Goal: Information Seeking & Learning: Obtain resource

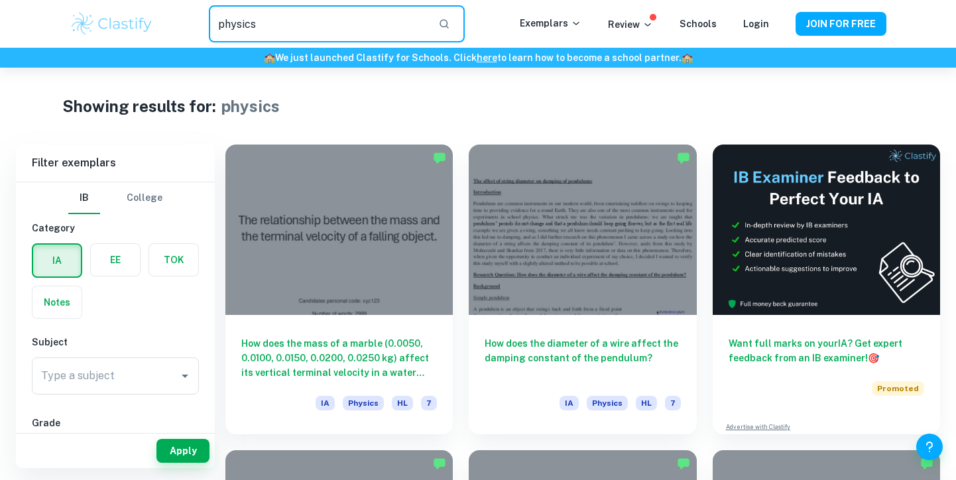
click at [372, 25] on input "physics" at bounding box center [318, 23] width 219 height 37
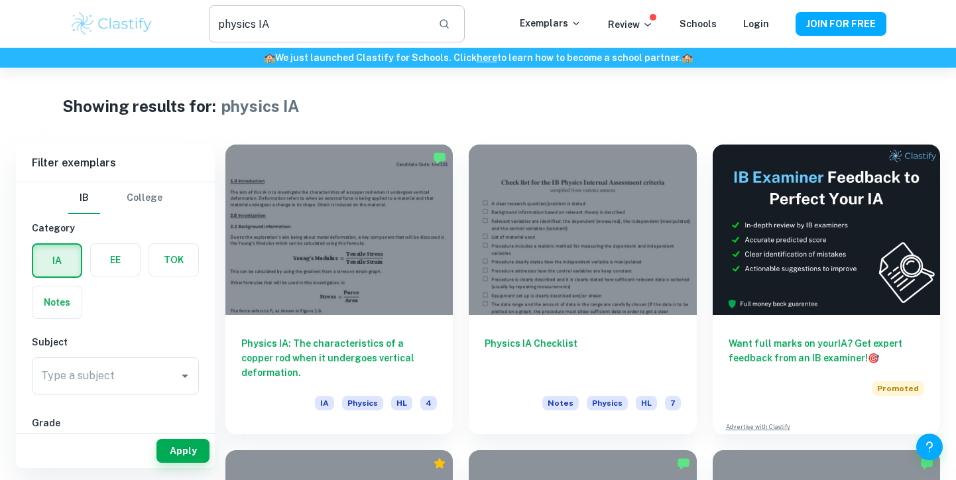
click at [363, 22] on input "physics IA" at bounding box center [318, 23] width 219 height 37
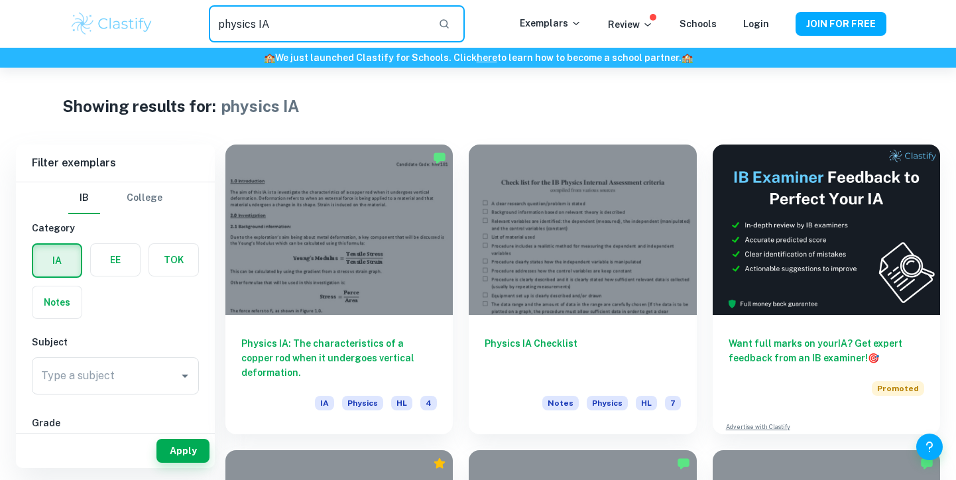
click at [363, 22] on input "physics IA" at bounding box center [318, 23] width 219 height 37
type input "physics lab report"
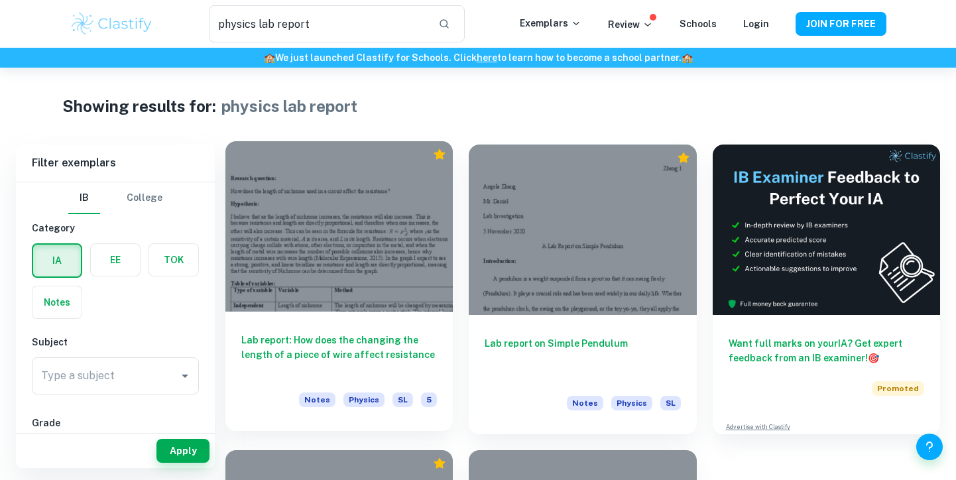
click at [410, 230] on div at bounding box center [338, 226] width 227 height 170
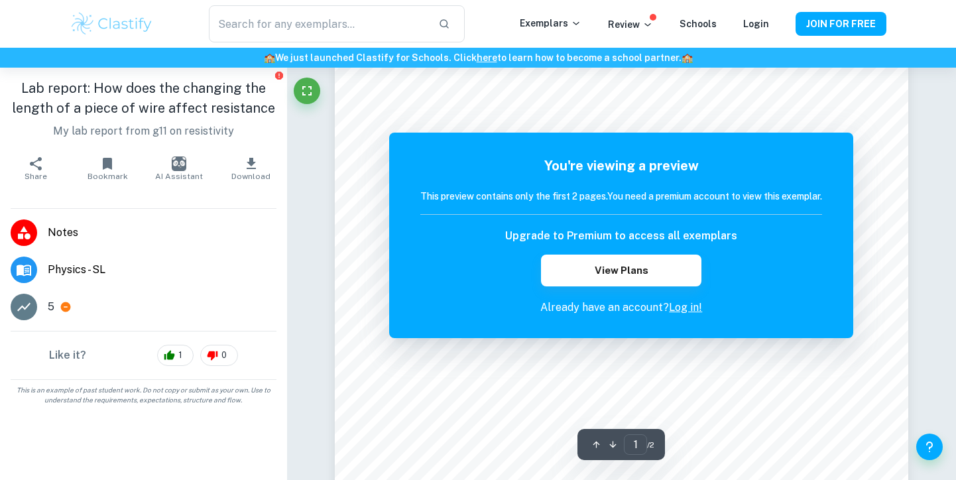
scroll to position [34, 0]
click at [587, 186] on div "You're viewing a preview This preview contains only the first 2 pages. You need…" at bounding box center [621, 236] width 402 height 160
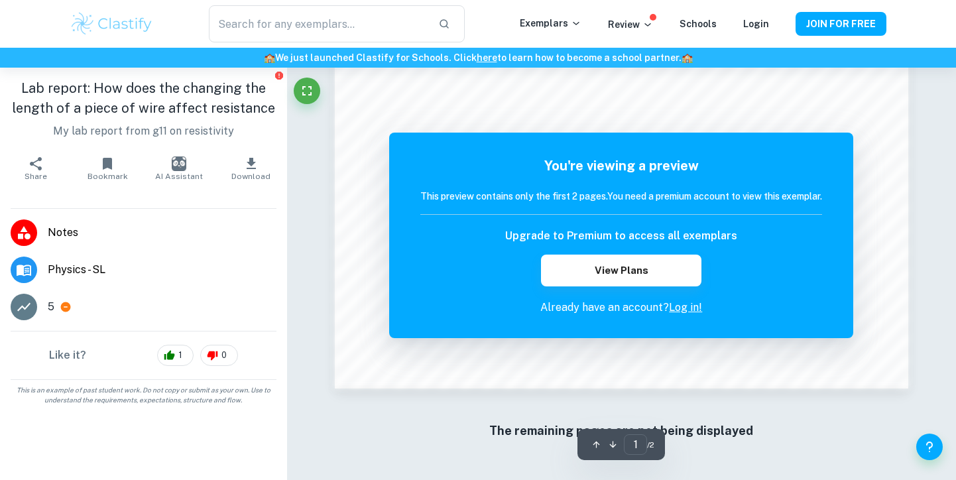
scroll to position [1182, 0]
click at [685, 308] on link "Log in!" at bounding box center [685, 307] width 33 height 13
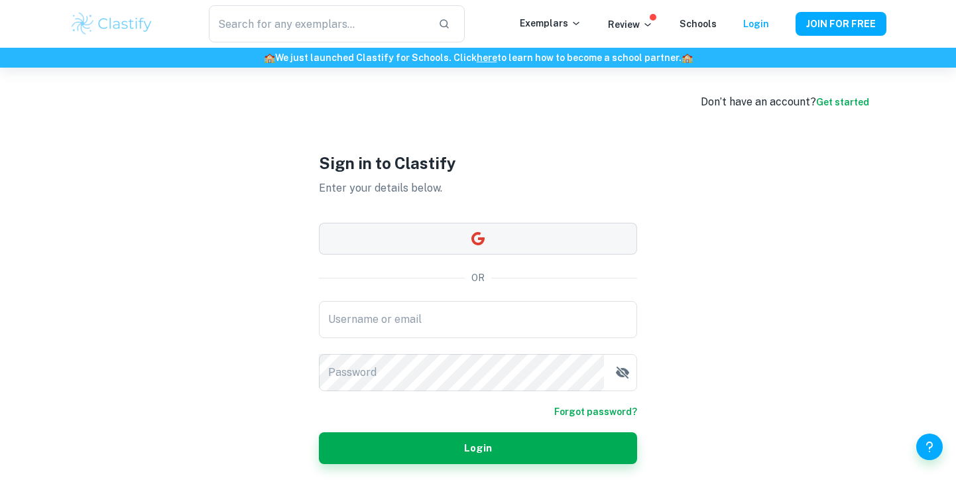
click at [563, 245] on button "button" at bounding box center [478, 239] width 318 height 32
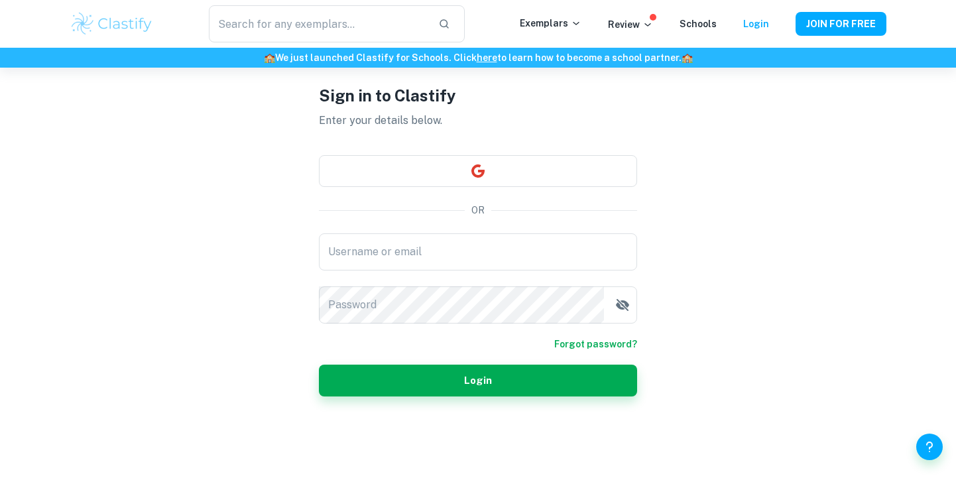
scroll to position [68, 0]
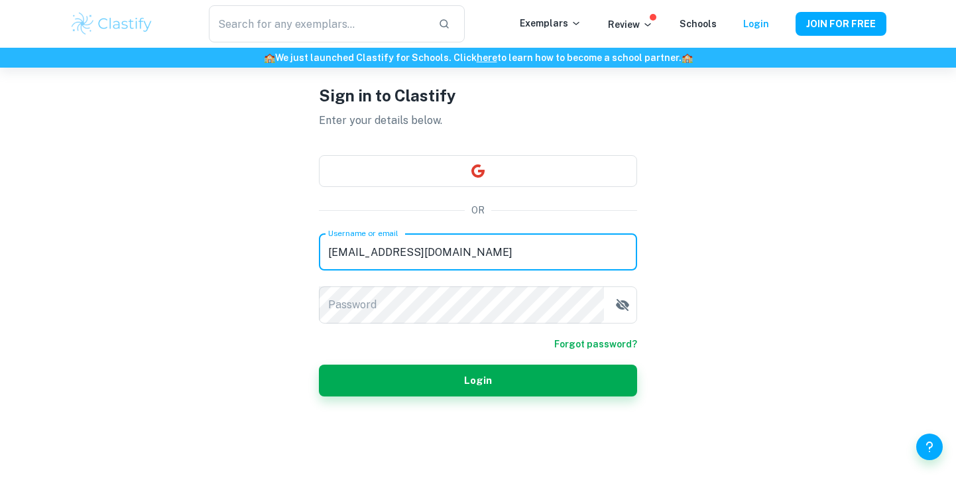
type input "naysa.husniya35@smp.belajar.id"
click at [478, 380] on button "Login" at bounding box center [478, 381] width 318 height 32
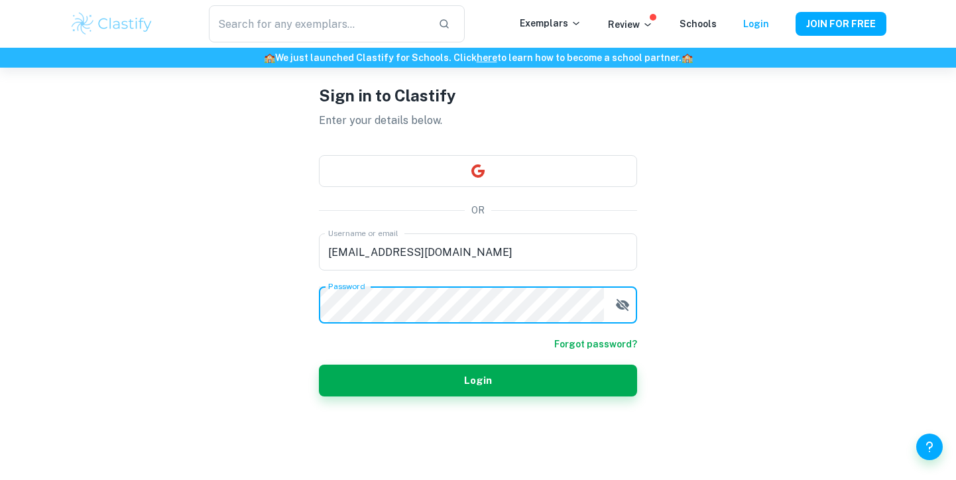
click at [478, 380] on button "Login" at bounding box center [478, 381] width 318 height 32
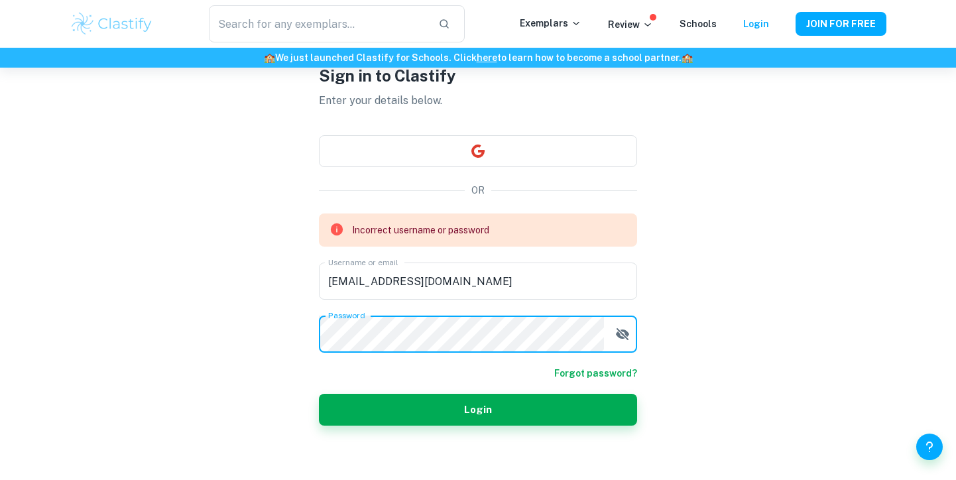
click at [622, 339] on form "Incorrect username or password Username or email naysa.husniya35@smp.belajar.id…" at bounding box center [478, 319] width 318 height 212
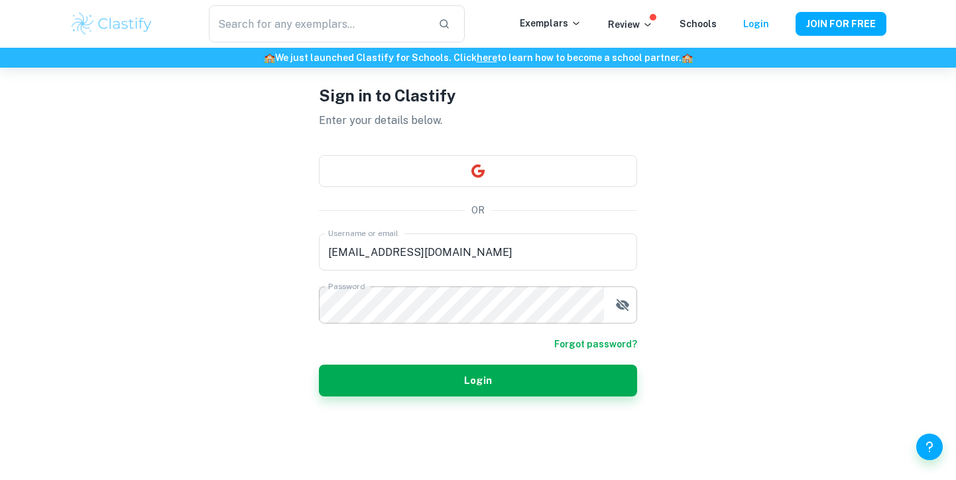
click at [623, 309] on icon "button" at bounding box center [622, 305] width 13 height 12
click at [441, 378] on button "Login" at bounding box center [478, 381] width 318 height 32
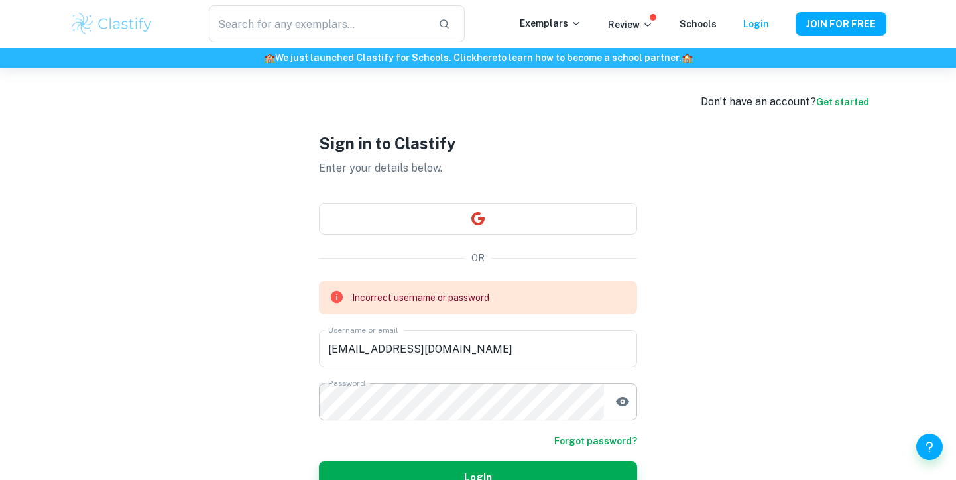
scroll to position [0, 0]
click at [133, 27] on img at bounding box center [112, 24] width 84 height 27
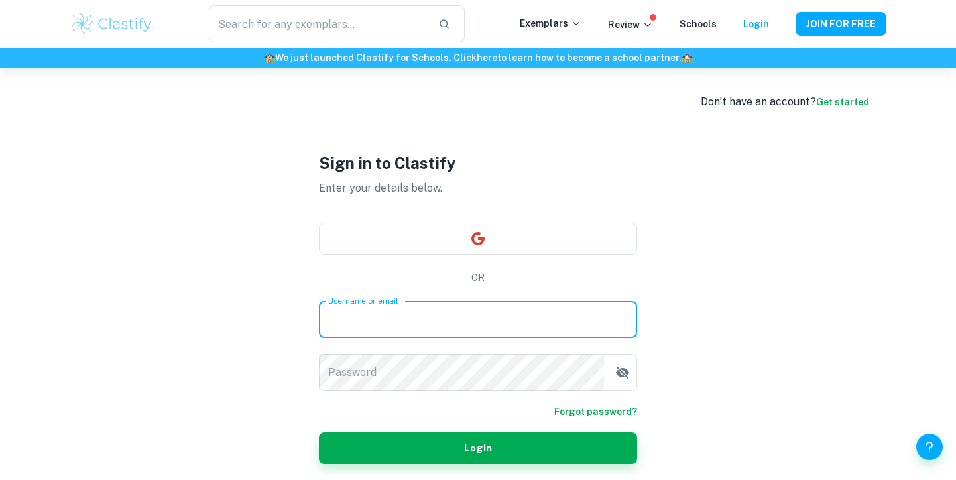
click at [620, 320] on input "Username or email" at bounding box center [478, 319] width 318 height 37
click at [579, 320] on input "Username or email" at bounding box center [478, 319] width 318 height 37
type input "naysa.husniya35@smp.belajar.id"
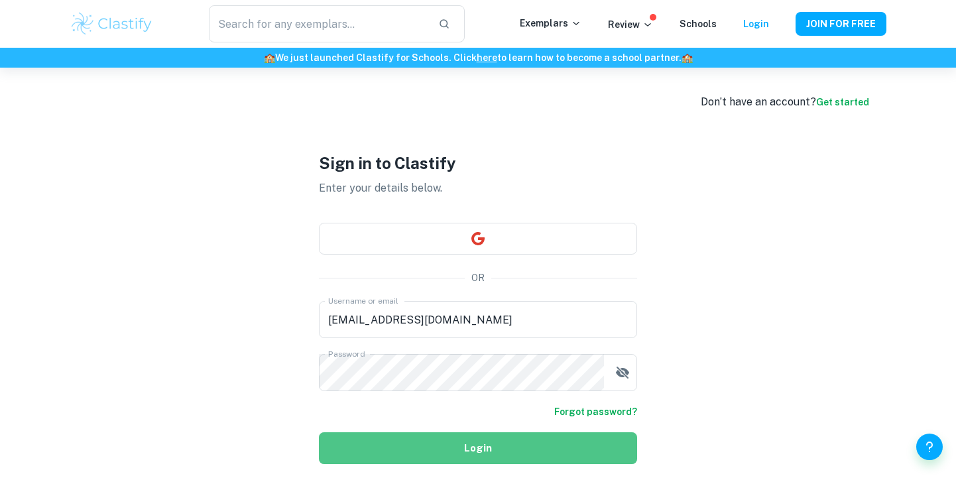
click at [562, 435] on button "Login" at bounding box center [478, 448] width 318 height 32
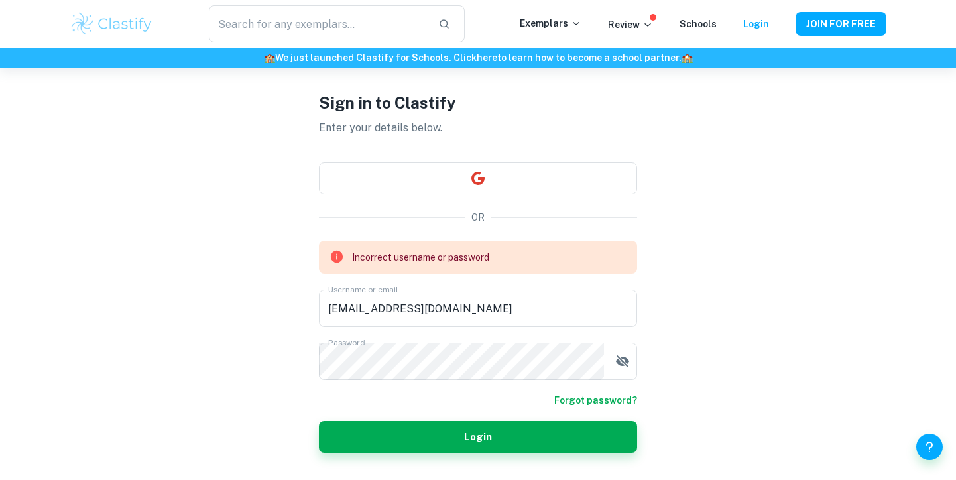
scroll to position [42, 0]
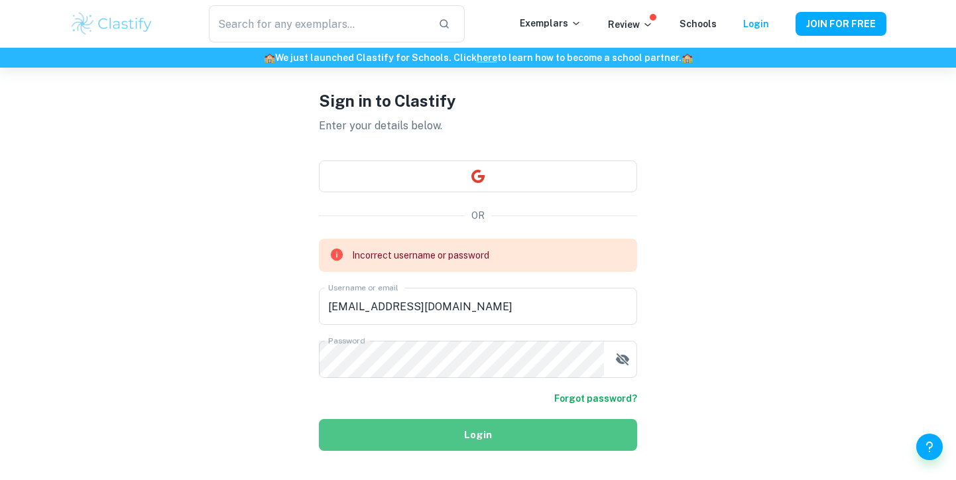
click at [563, 435] on button "Login" at bounding box center [478, 435] width 318 height 32
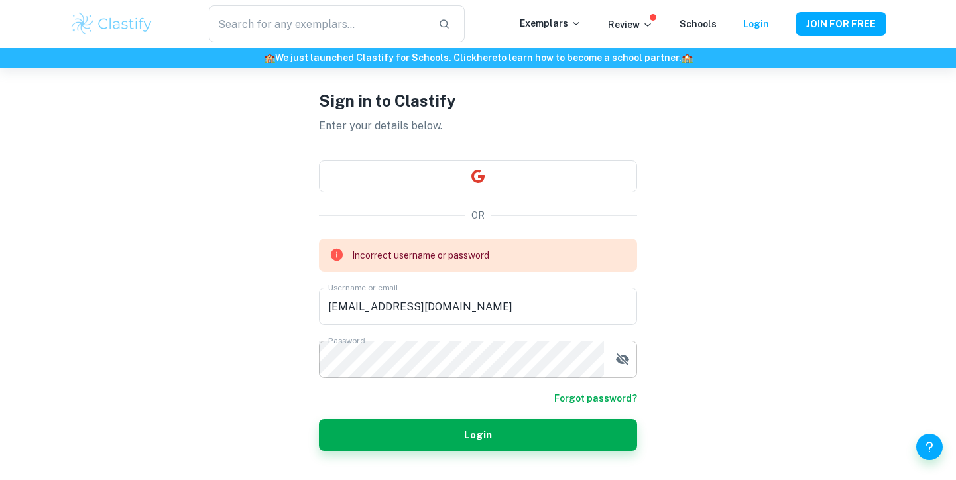
click at [622, 365] on icon "button" at bounding box center [622, 359] width 16 height 16
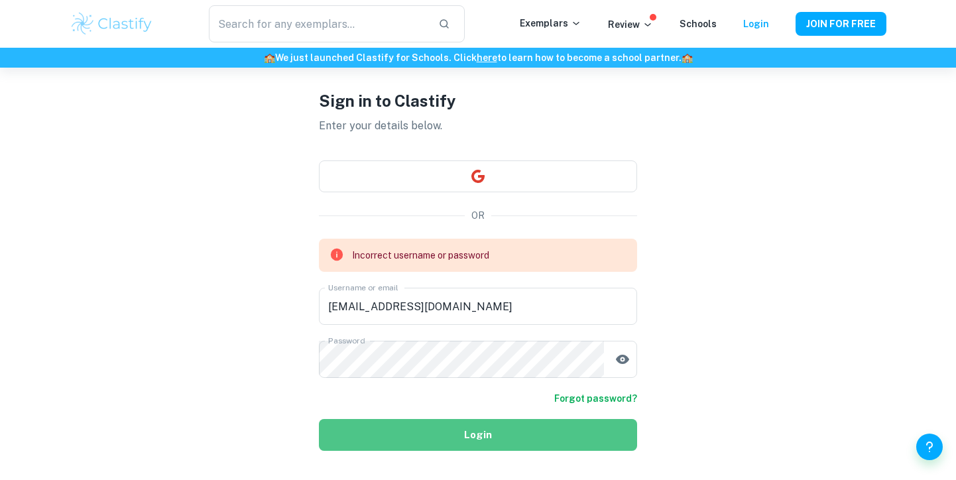
click at [516, 428] on button "Login" at bounding box center [478, 435] width 318 height 32
click at [505, 430] on button "Login" at bounding box center [478, 435] width 318 height 32
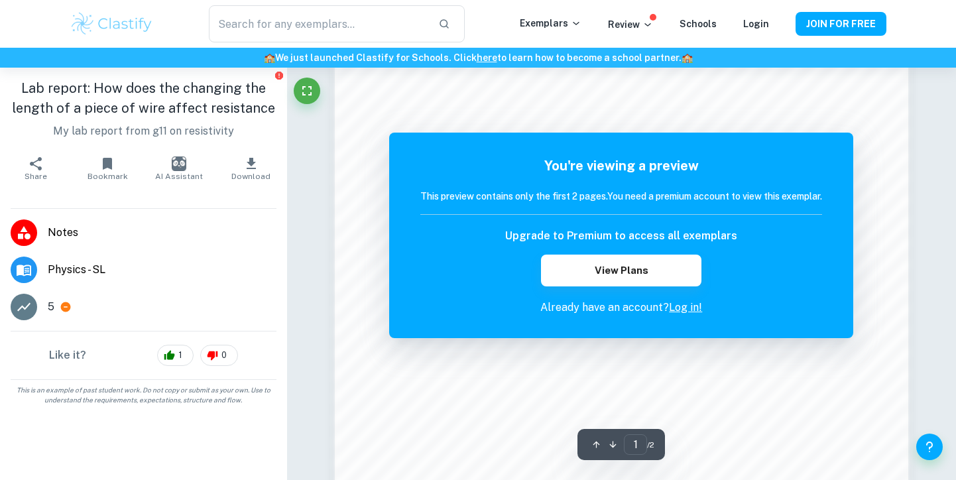
scroll to position [909, 0]
type input "physics lab report"
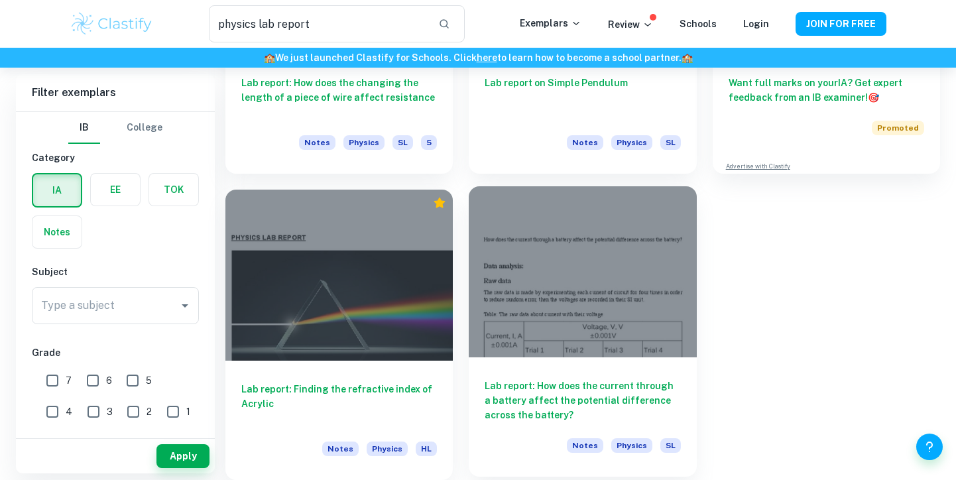
scroll to position [260, 0]
click at [560, 284] on div at bounding box center [582, 271] width 227 height 170
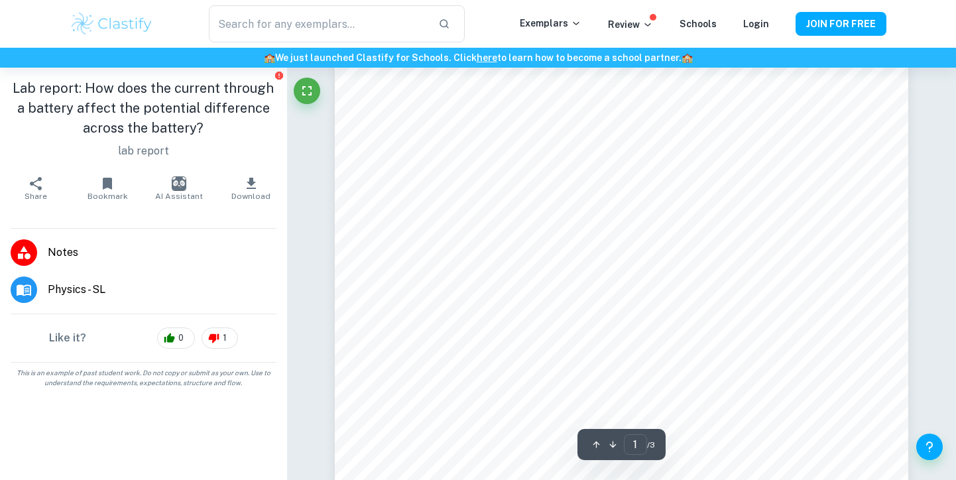
scroll to position [213, 0]
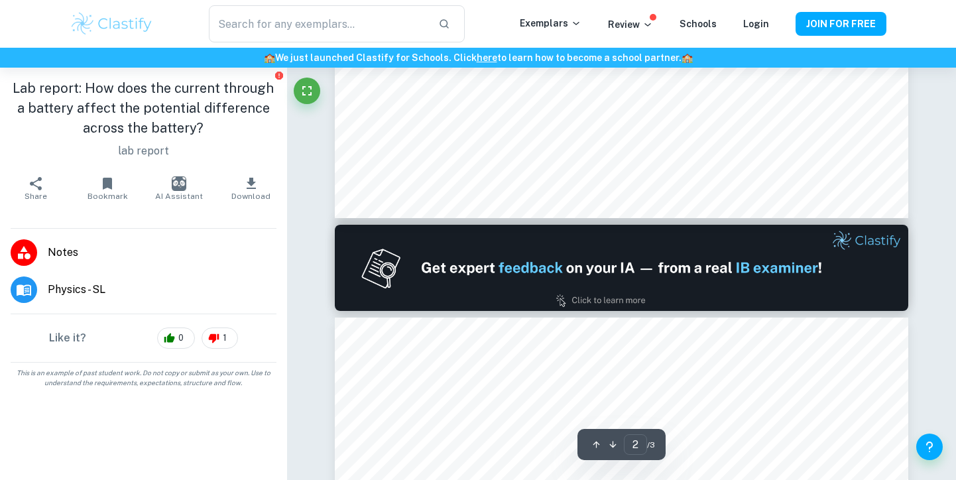
type input "1"
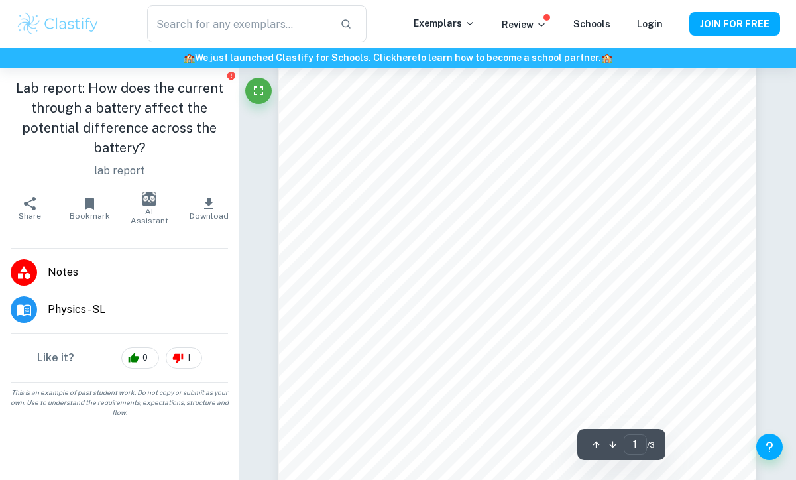
scroll to position [0, 0]
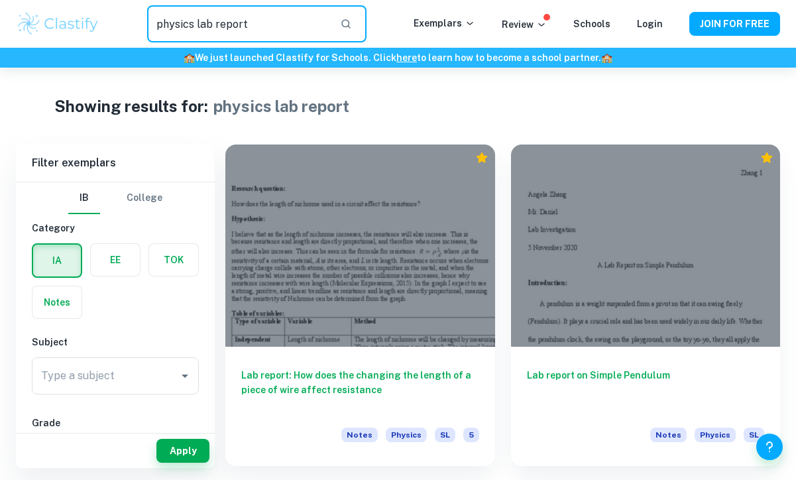
drag, startPoint x: 300, startPoint y: 29, endPoint x: 76, endPoint y: 27, distance: 223.4
click at [76, 27] on div "physics lab report ​ Exemplars Review Schools Login JOIN FOR FREE" at bounding box center [398, 23] width 796 height 37
click at [158, 29] on input "gravity" at bounding box center [238, 23] width 182 height 37
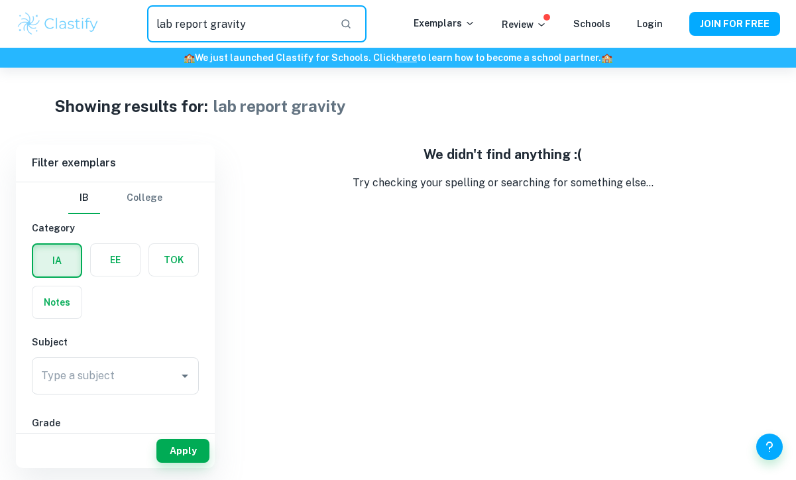
drag, startPoint x: 211, startPoint y: 25, endPoint x: 119, endPoint y: 25, distance: 91.5
click at [119, 25] on div "lab report gravity ​" at bounding box center [257, 23] width 314 height 37
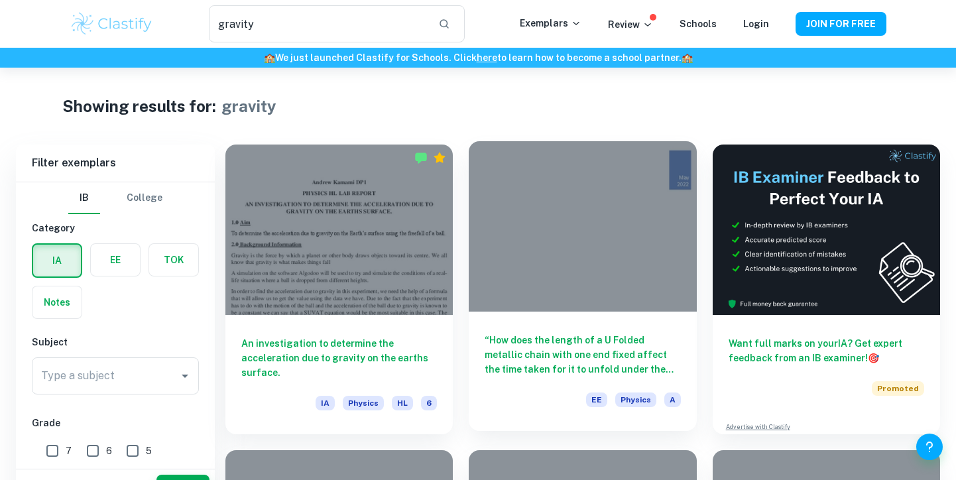
scroll to position [70, 0]
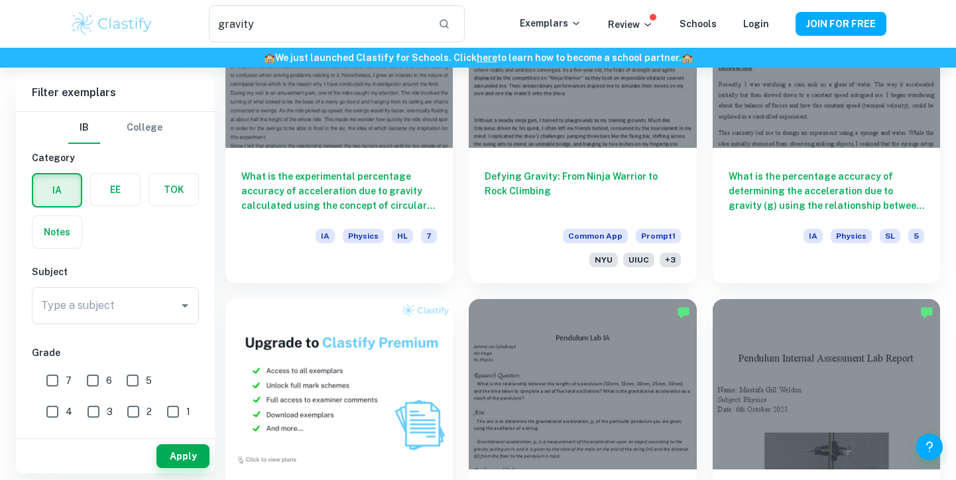
scroll to position [512, 0]
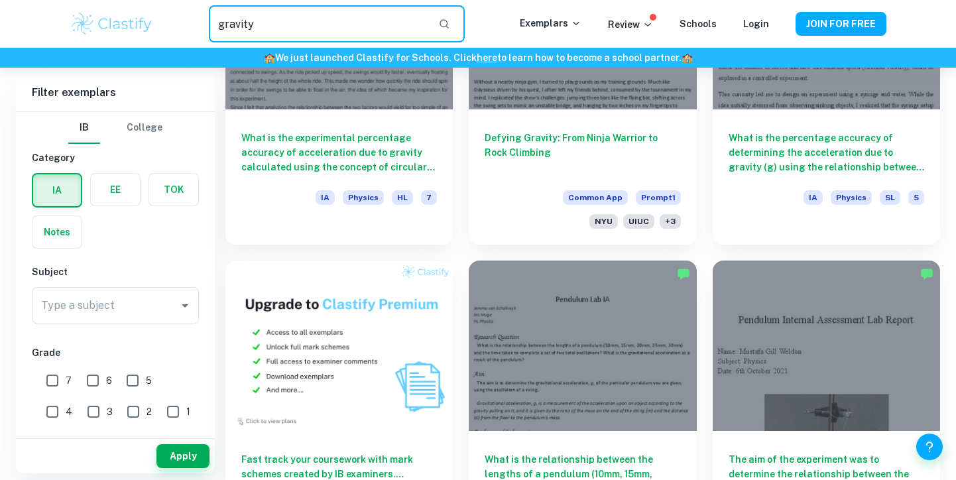
click at [233, 19] on input "gravity" at bounding box center [318, 23] width 219 height 37
type input "determining g\"
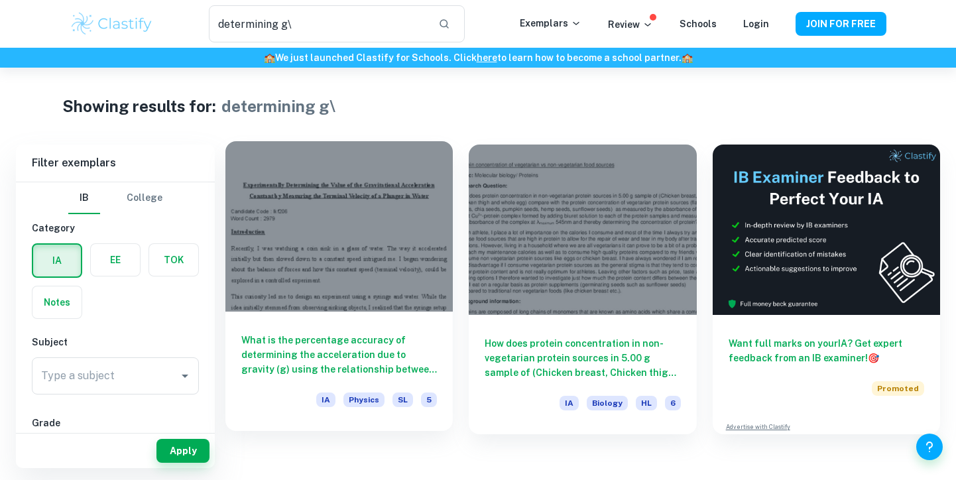
click at [280, 338] on h6 "What is the percentage accuracy of determining the acceleration due to gravity …" at bounding box center [339, 355] width 196 height 44
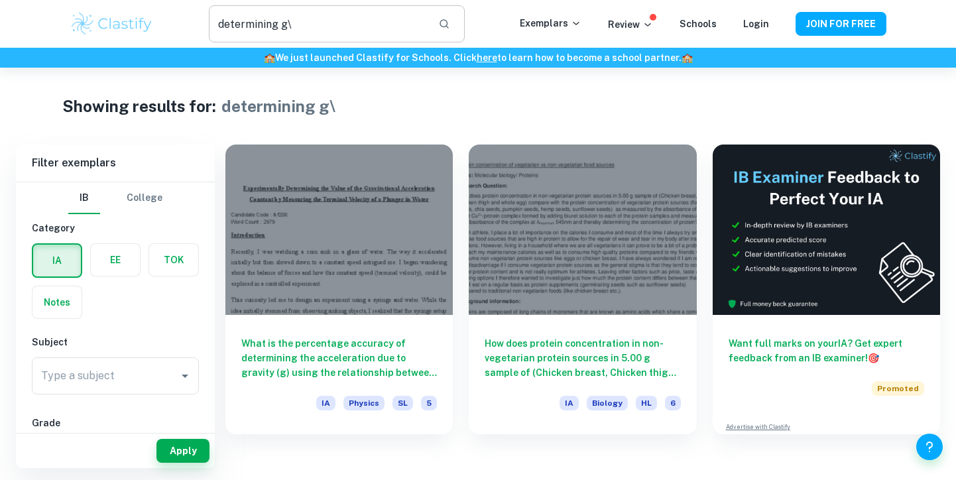
click at [310, 19] on input "determining g\" at bounding box center [318, 23] width 219 height 37
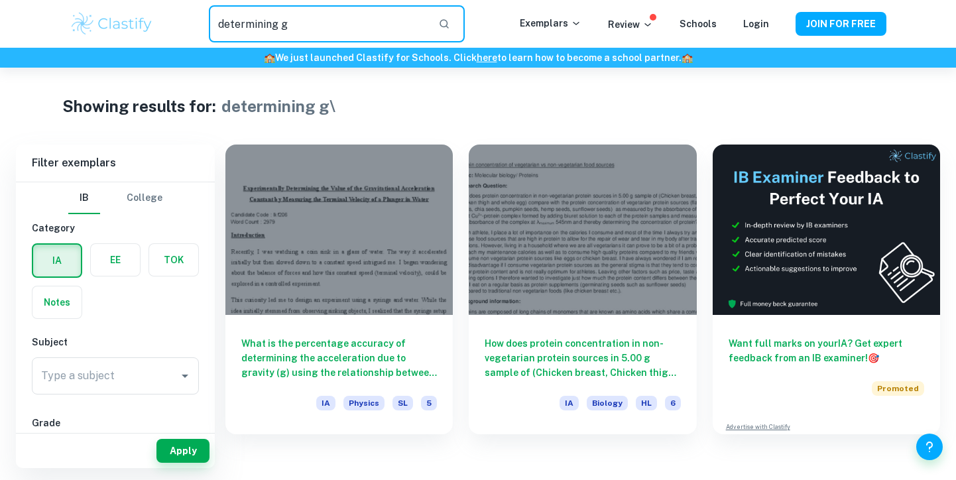
click at [272, 27] on input "determining g" at bounding box center [318, 23] width 219 height 37
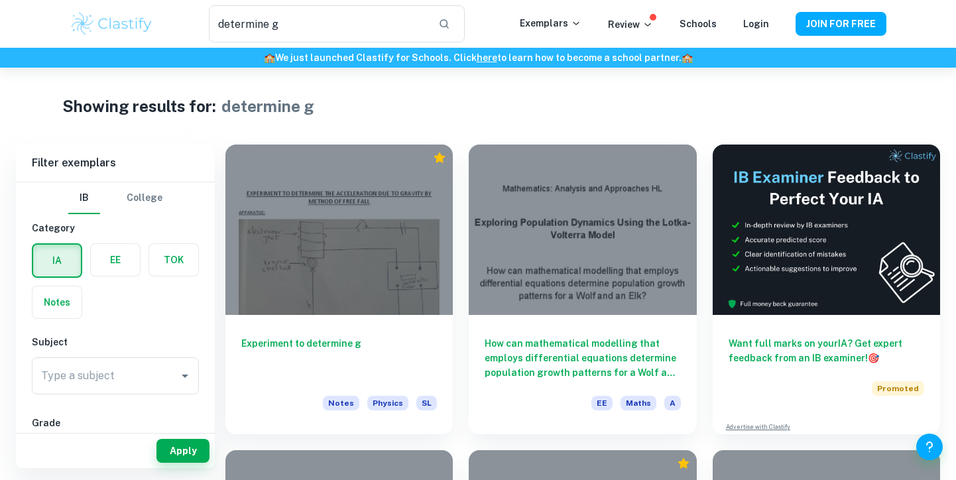
click at [484, 110] on div "Showing results for: determine g" at bounding box center [478, 106] width 832 height 24
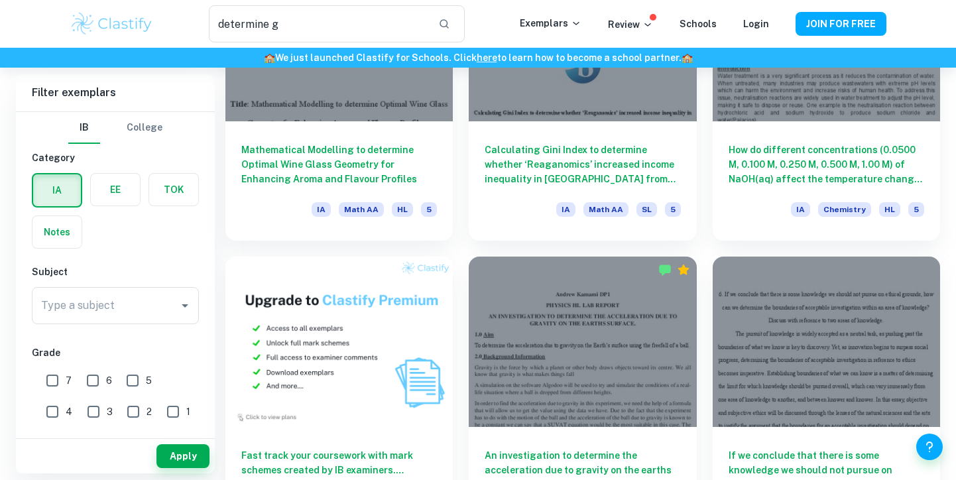
scroll to position [509, 0]
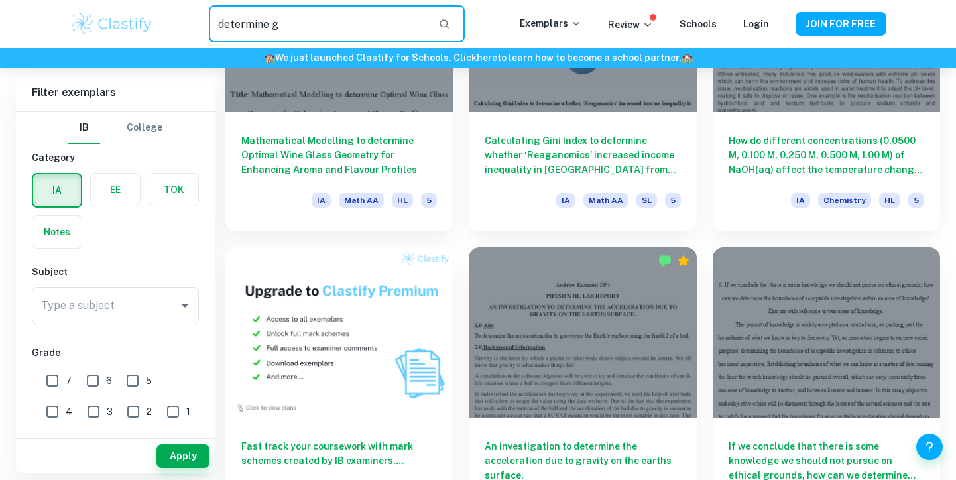
click at [274, 23] on input "determine g" at bounding box center [318, 23] width 219 height 37
click at [291, 23] on input "determine g" at bounding box center [318, 23] width 219 height 37
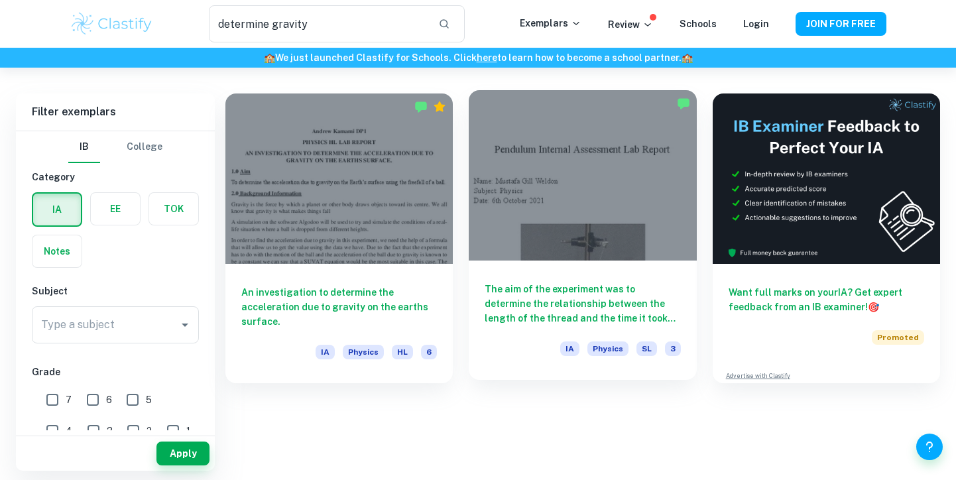
scroll to position [57, 0]
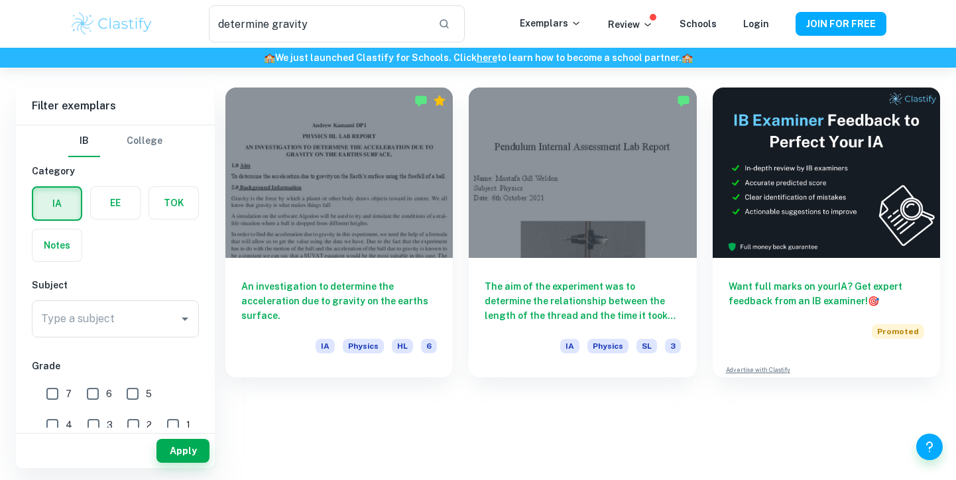
click at [450, 412] on div "An investigation to determine the acceleration due to gravity on the earths sur…" at bounding box center [582, 277] width 714 height 380
click at [282, 25] on input "determine gravity" at bounding box center [318, 23] width 219 height 37
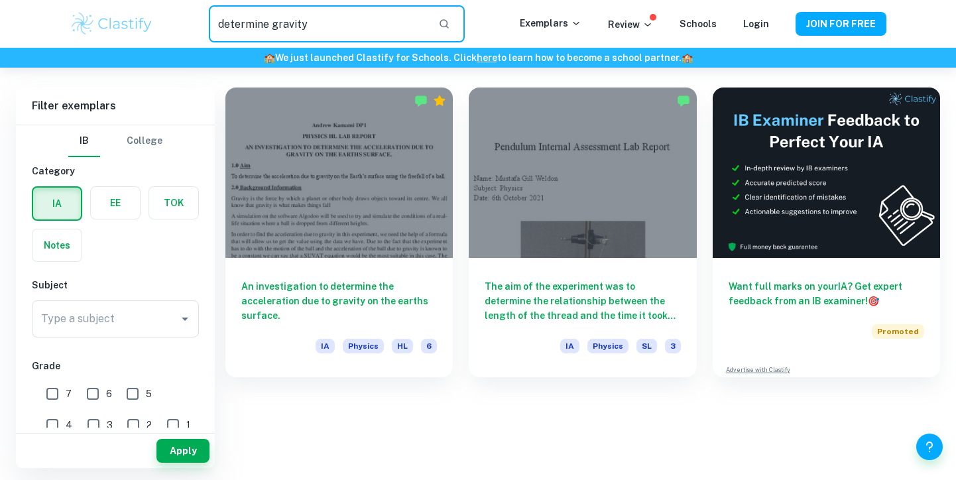
click at [282, 25] on input "determine gravity" at bounding box center [318, 23] width 219 height 37
type input "determine g"
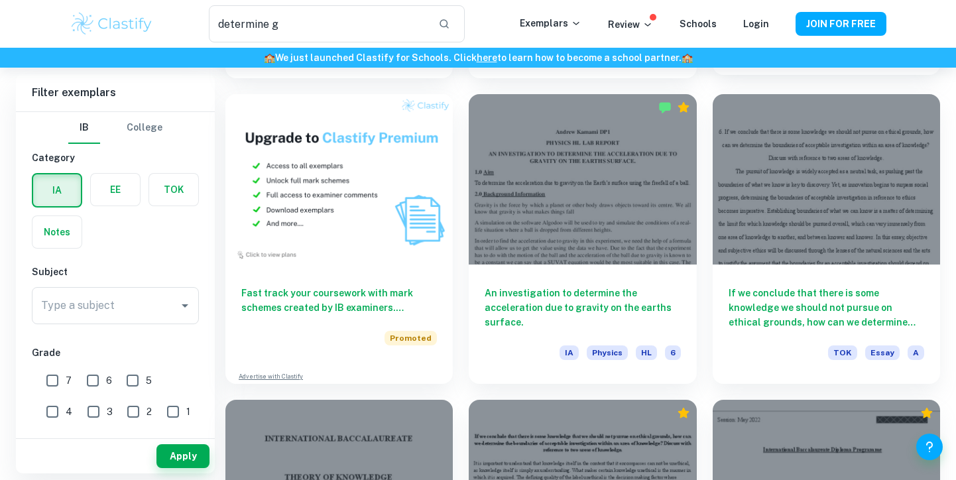
scroll to position [666, 0]
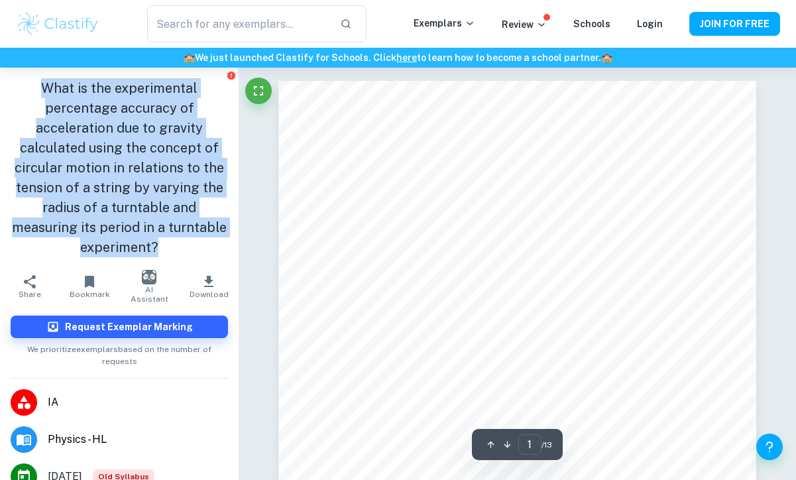
drag, startPoint x: 173, startPoint y: 244, endPoint x: 18, endPoint y: 82, distance: 224.1
click at [18, 82] on h1 "What is the experimental percentage accuracy of acceleration due to gravity cal…" at bounding box center [119, 167] width 217 height 179
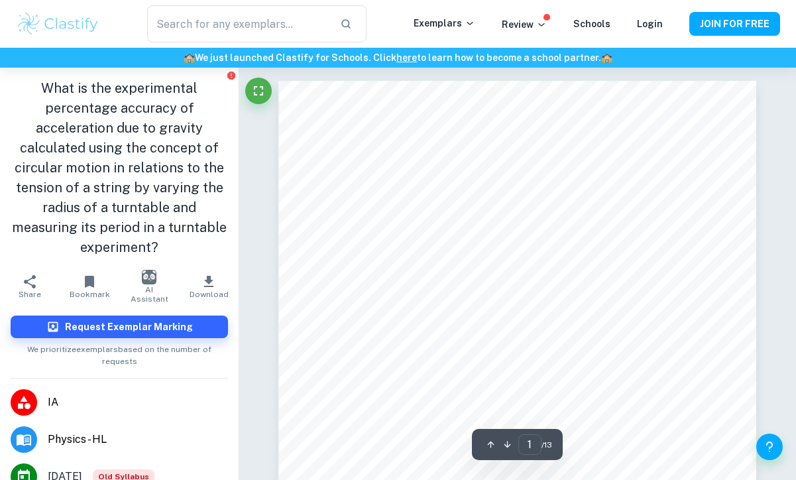
click at [44, 89] on h1 "What is the experimental percentage accuracy of acceleration due to gravity cal…" at bounding box center [119, 167] width 217 height 179
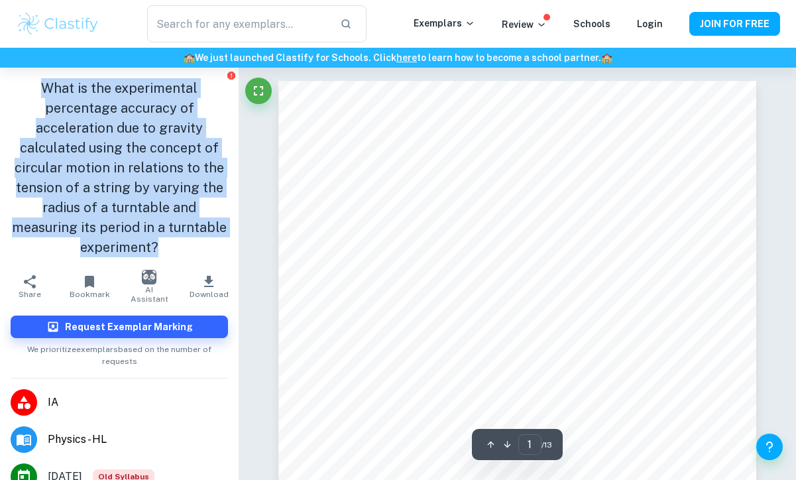
drag, startPoint x: 44, startPoint y: 89, endPoint x: 178, endPoint y: 255, distance: 213.5
click at [178, 256] on h1 "What is the experimental percentage accuracy of acceleration due to gravity cal…" at bounding box center [119, 167] width 217 height 179
click at [131, 116] on h1 "What is the experimental percentage accuracy of acceleration due to gravity cal…" at bounding box center [119, 167] width 217 height 179
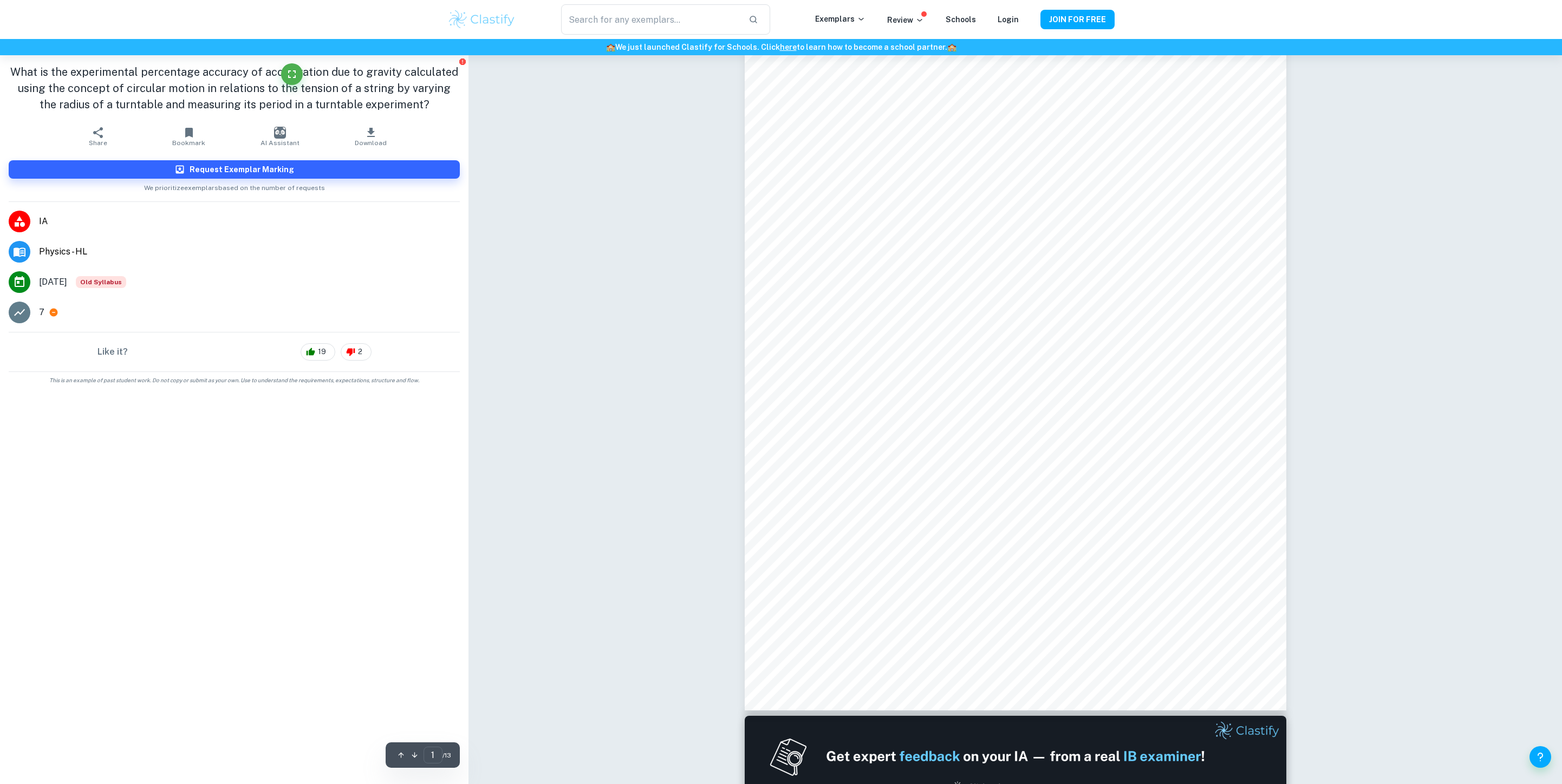
scroll to position [70, 0]
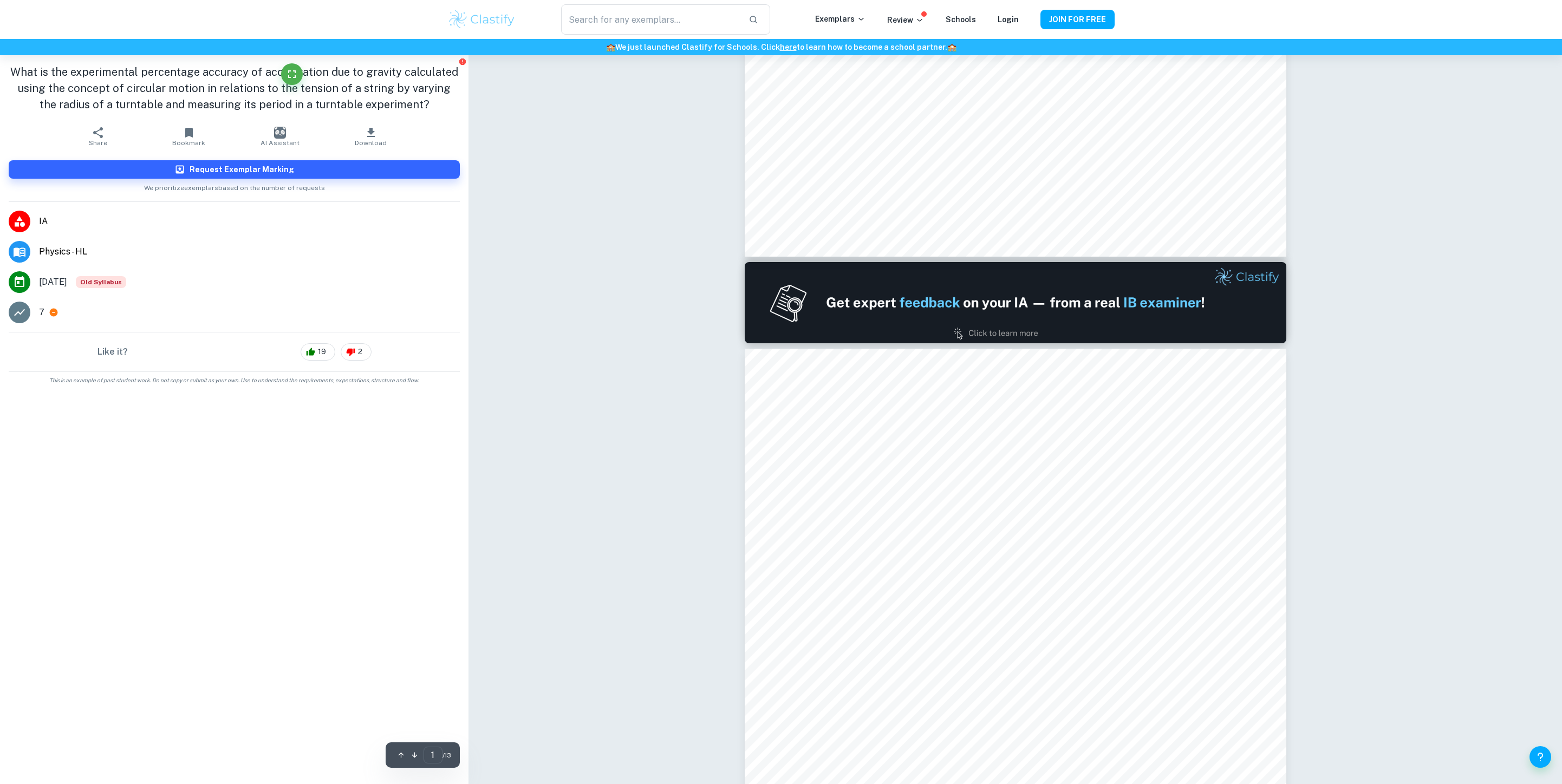
type input "2"
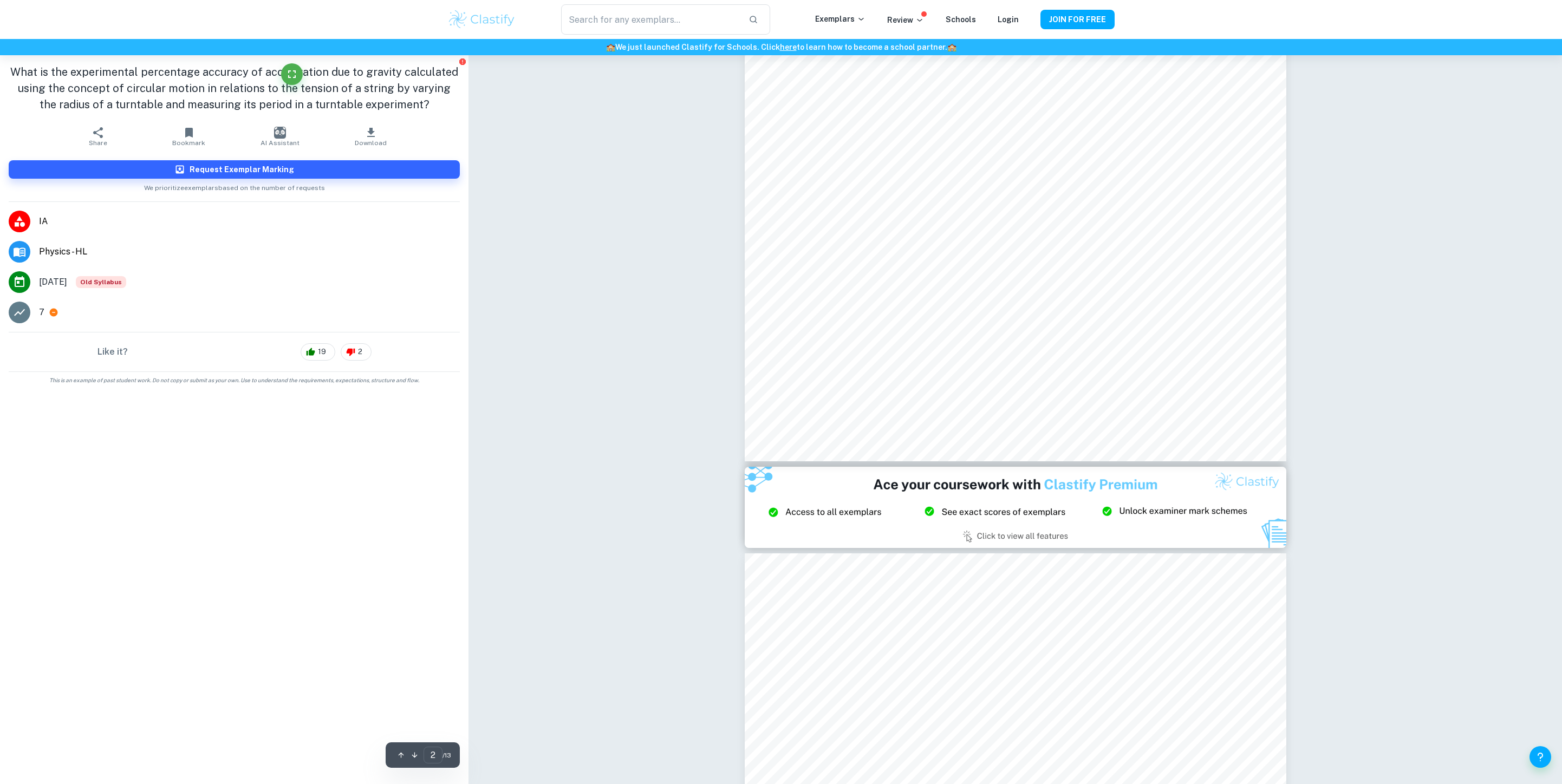
scroll to position [1192, 0]
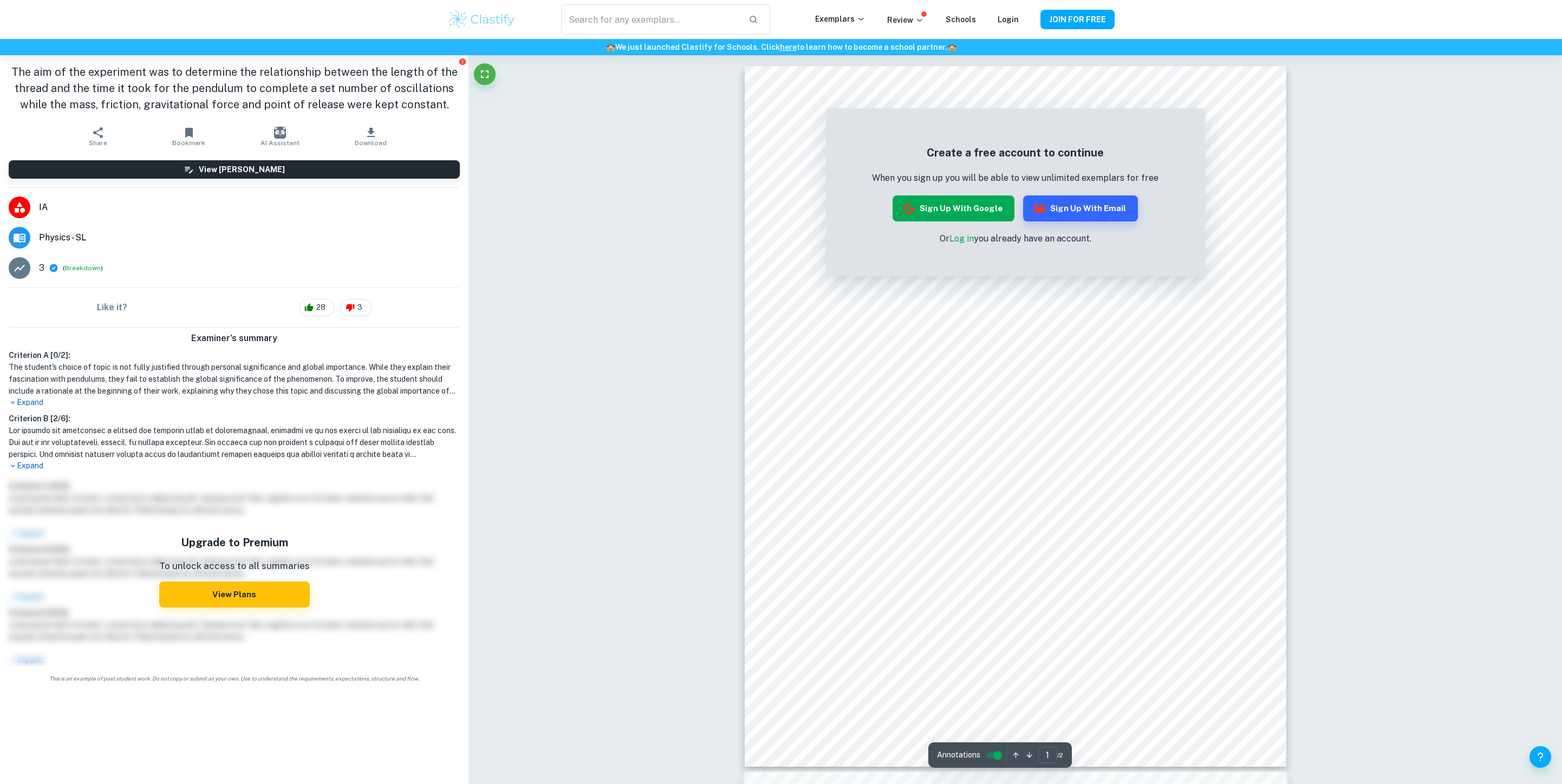
click at [981, 206] on button "Sign up with Google" at bounding box center [953, 208] width 122 height 26
click at [1125, 205] on button "Sign up with Email" at bounding box center [1080, 208] width 115 height 26
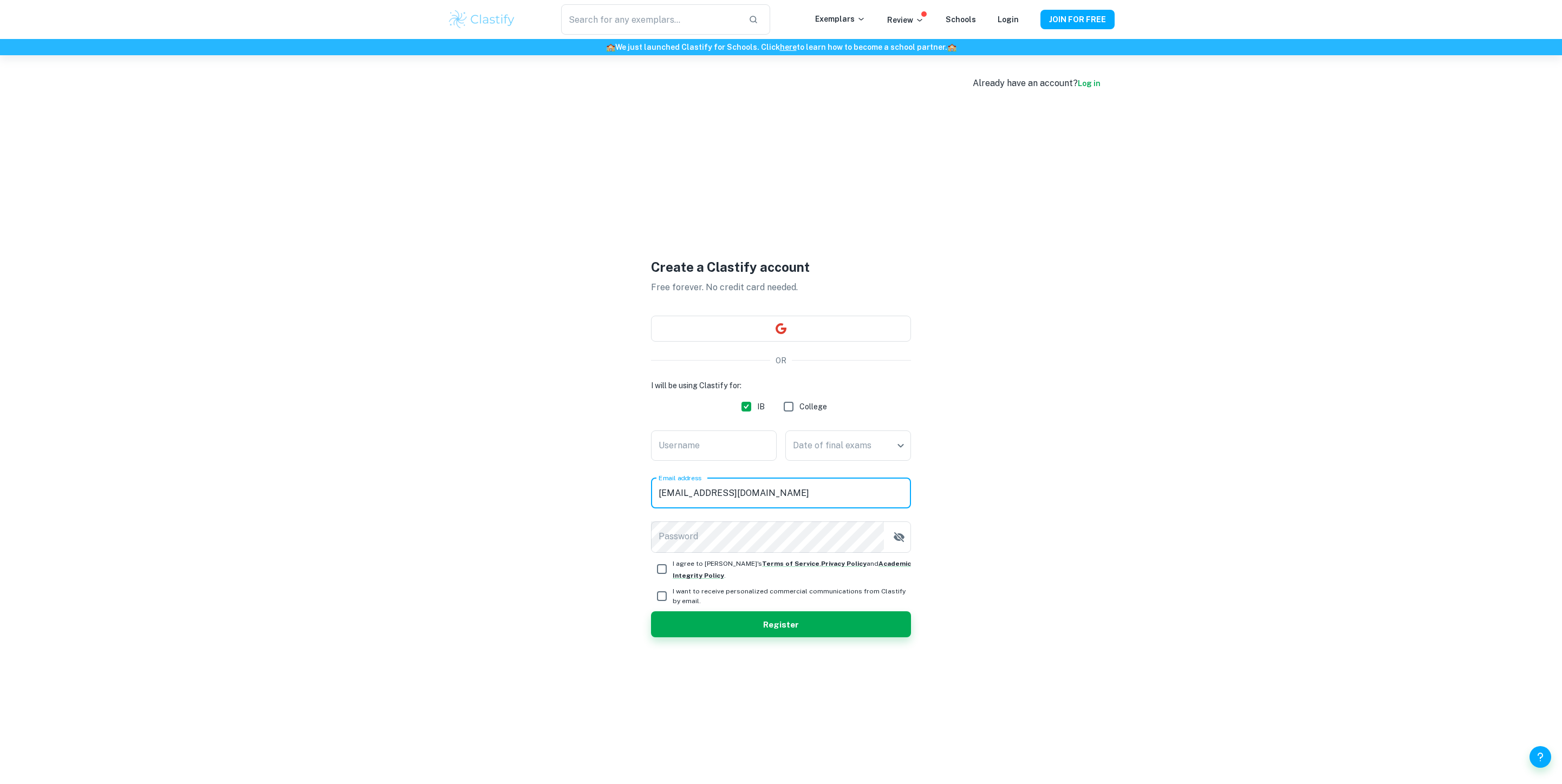
type input "naysa.husniya35@smp.belajar.id"
click at [781, 636] on button "Register" at bounding box center [781, 624] width 260 height 26
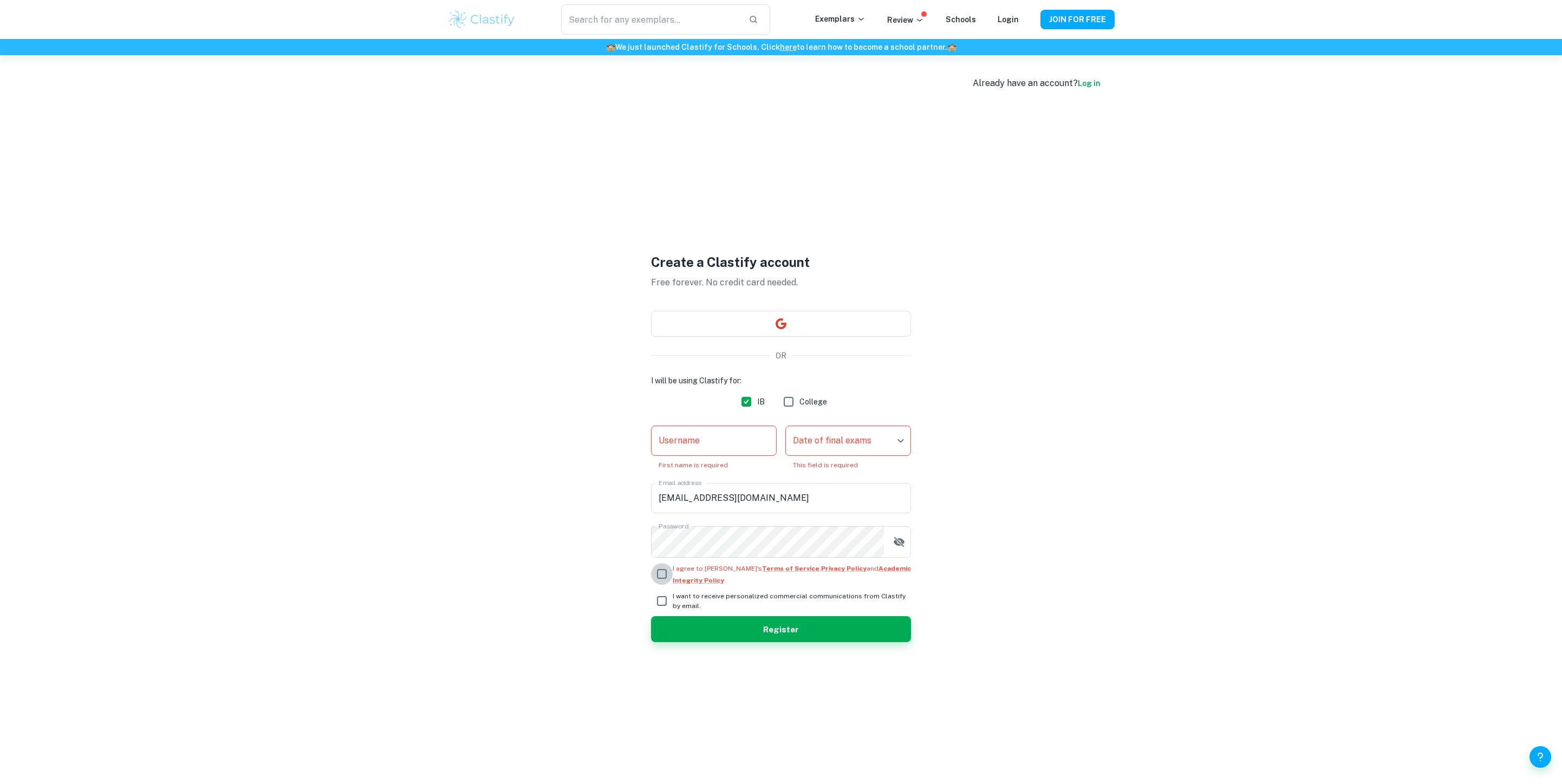
click at [659, 568] on input "I agree to Clastify's Terms of Service , Privacy Policy and Academic Integrity …" at bounding box center [662, 573] width 22 height 22
checkbox input "true"
click at [661, 609] on input "I want to receive personalized commercial communications from Clastify by email." at bounding box center [662, 600] width 22 height 22
checkbox input "true"
click at [818, 438] on body "We value your privacy We use cookies to enhance your browsing experience, serve…" at bounding box center [781, 448] width 1562 height 784
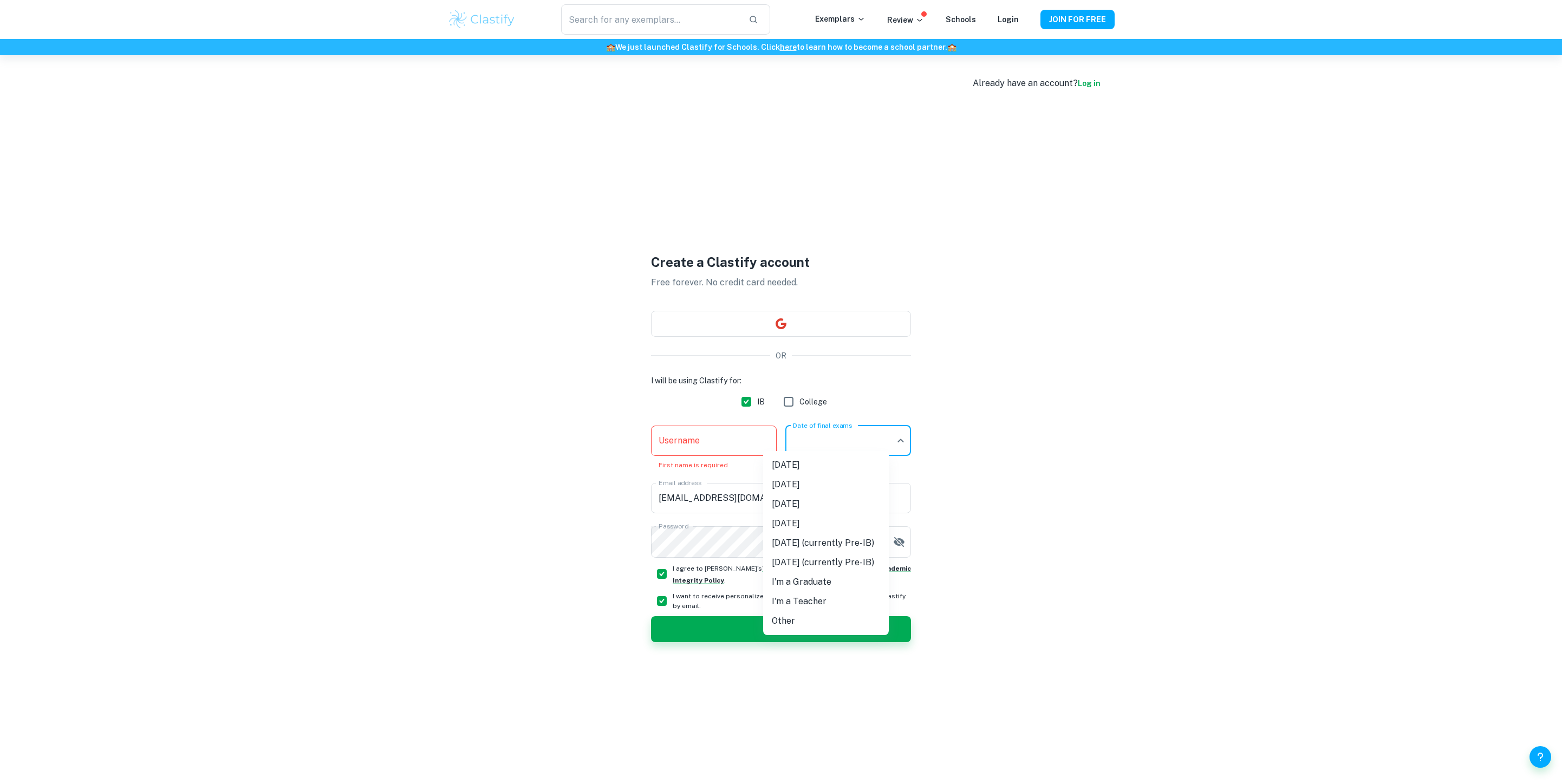
click at [860, 546] on li "May 2027 (currently Pre-IB)" at bounding box center [826, 543] width 126 height 20
type input "M27"
click at [746, 439] on input "Username" at bounding box center [714, 440] width 126 height 30
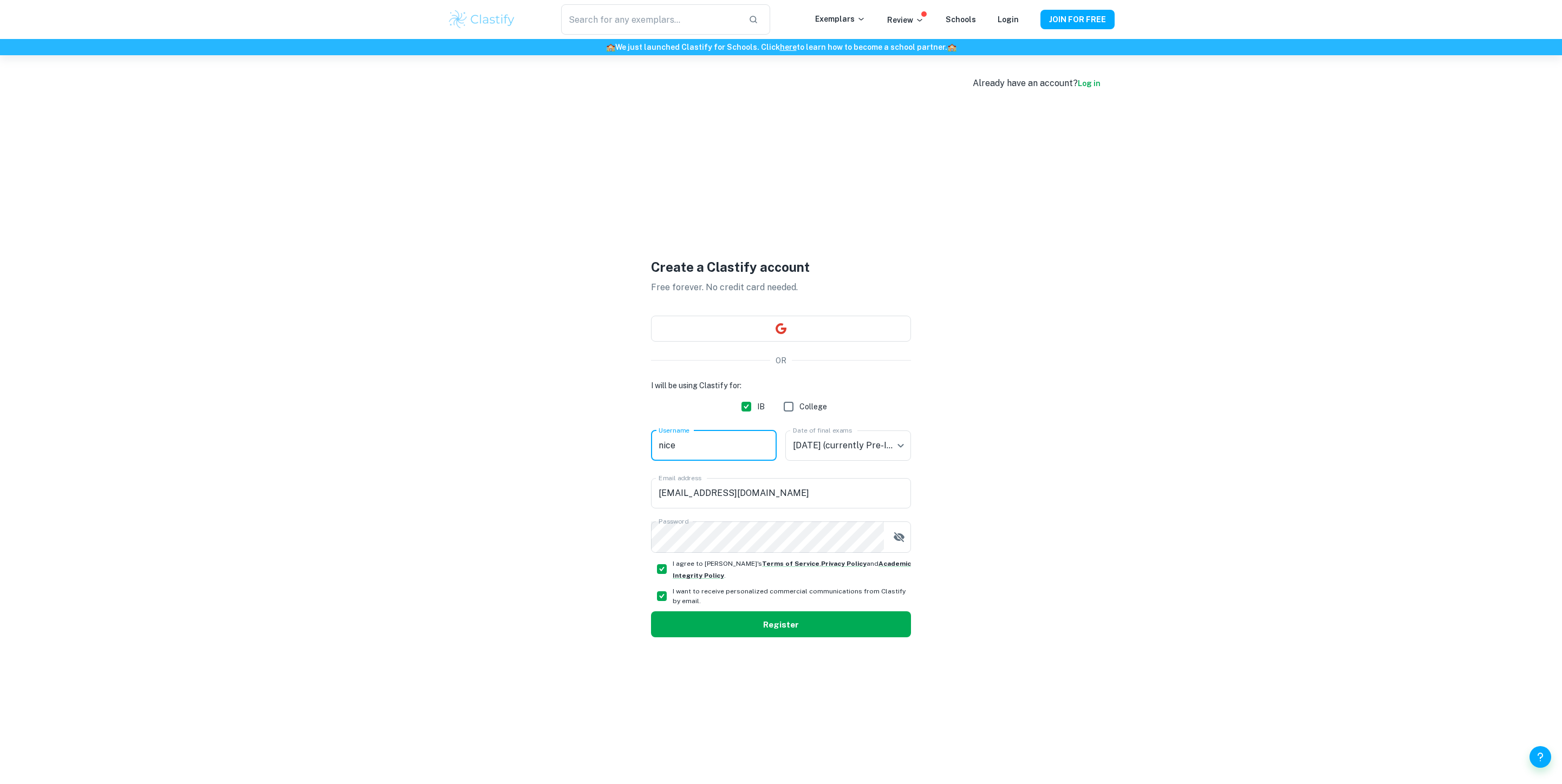
type input "nice"
click at [864, 637] on button "Register" at bounding box center [781, 624] width 260 height 26
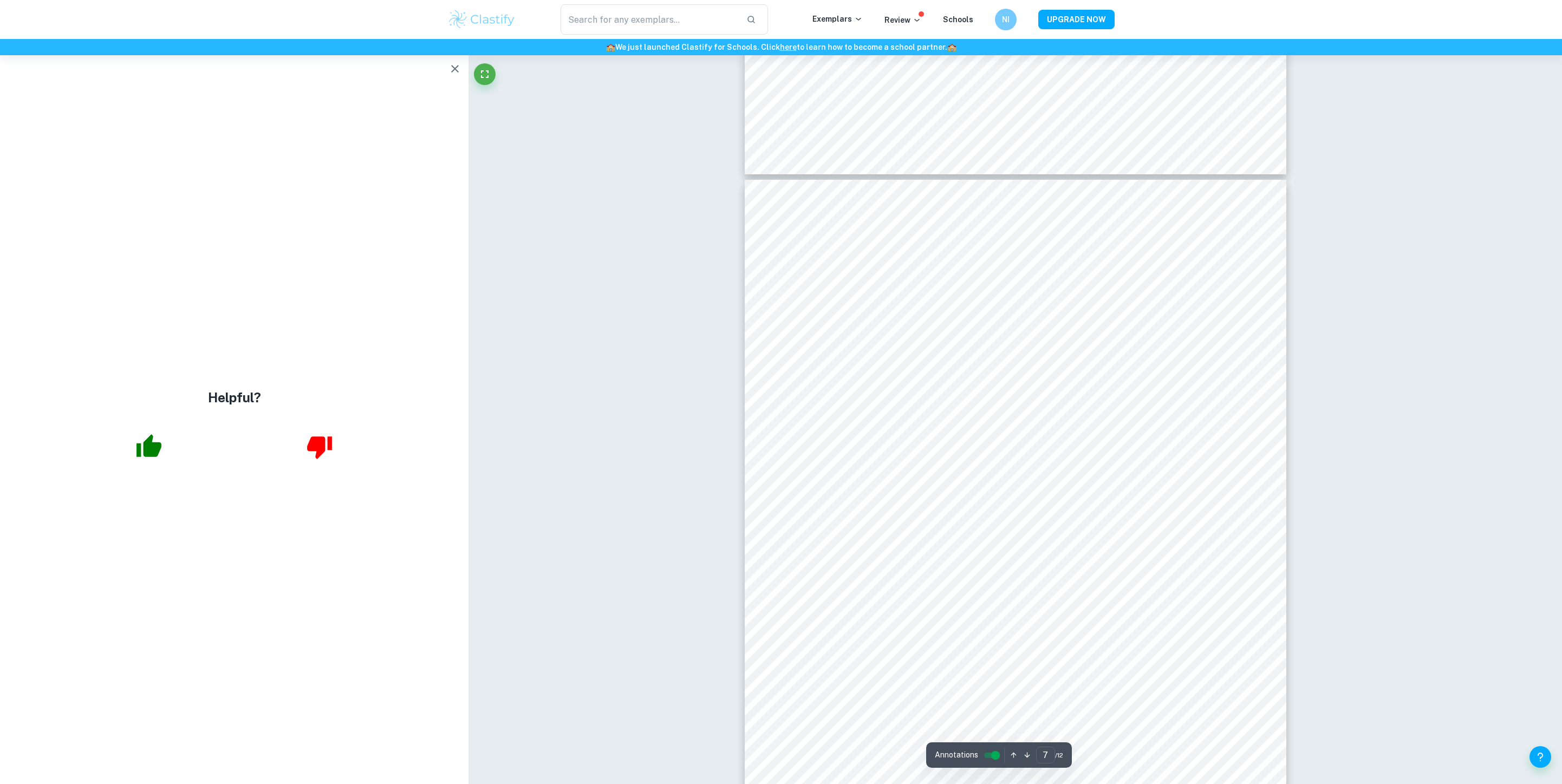
scroll to position [4296, 0]
type input "7"
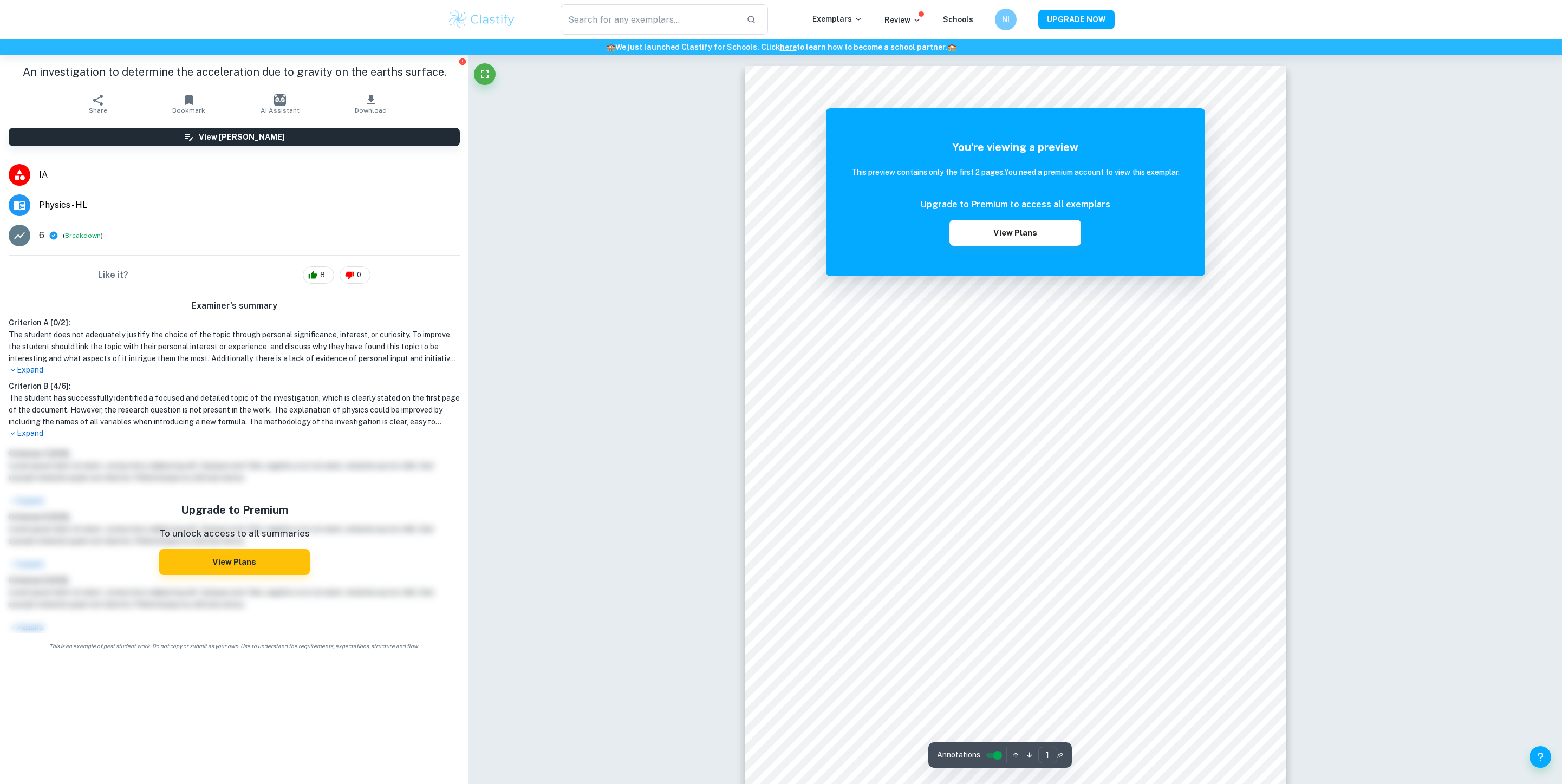
click at [992, 245] on button "View Plans" at bounding box center [1015, 233] width 131 height 26
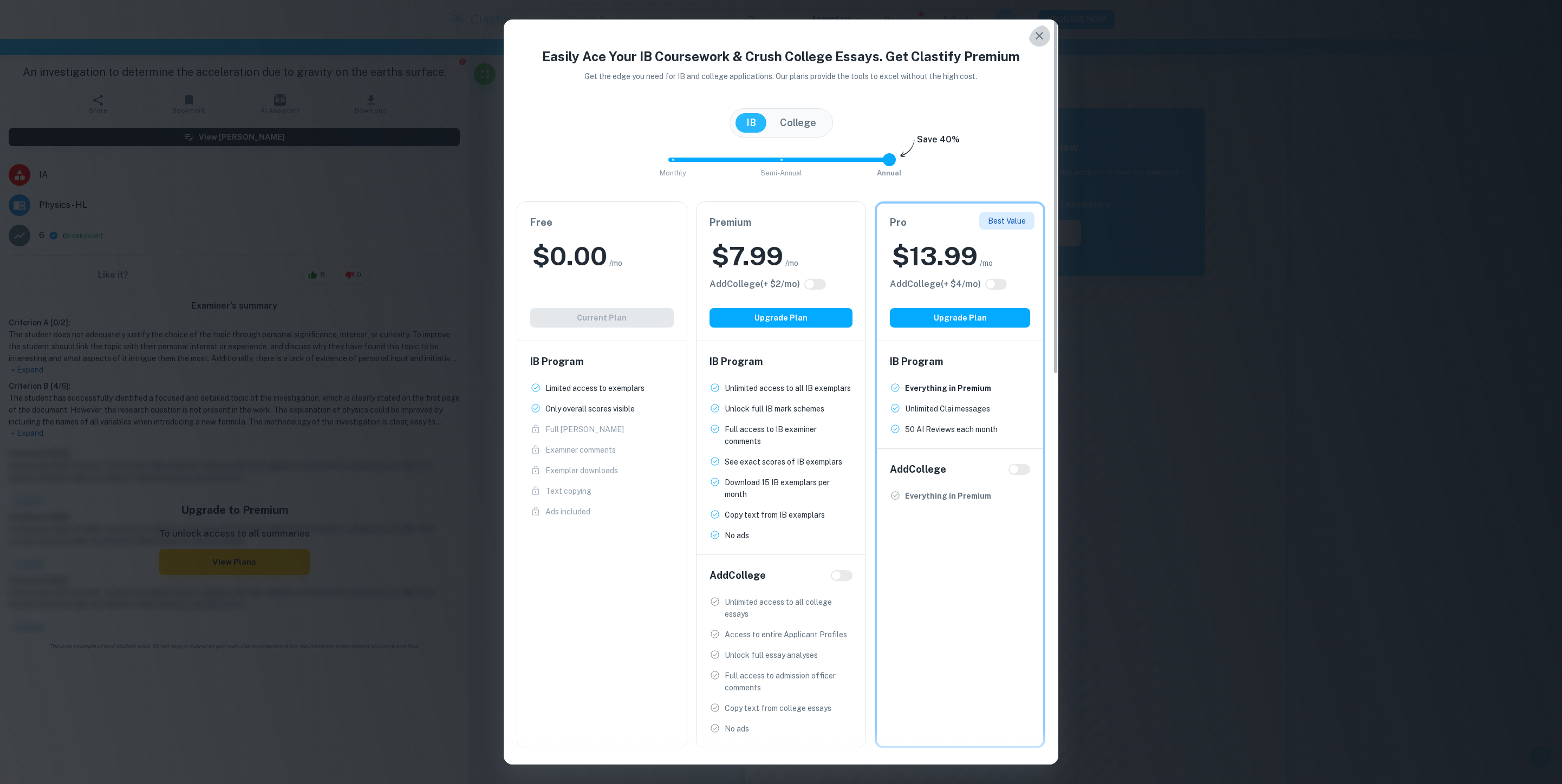
click at [1040, 33] on icon "button" at bounding box center [1039, 36] width 13 height 13
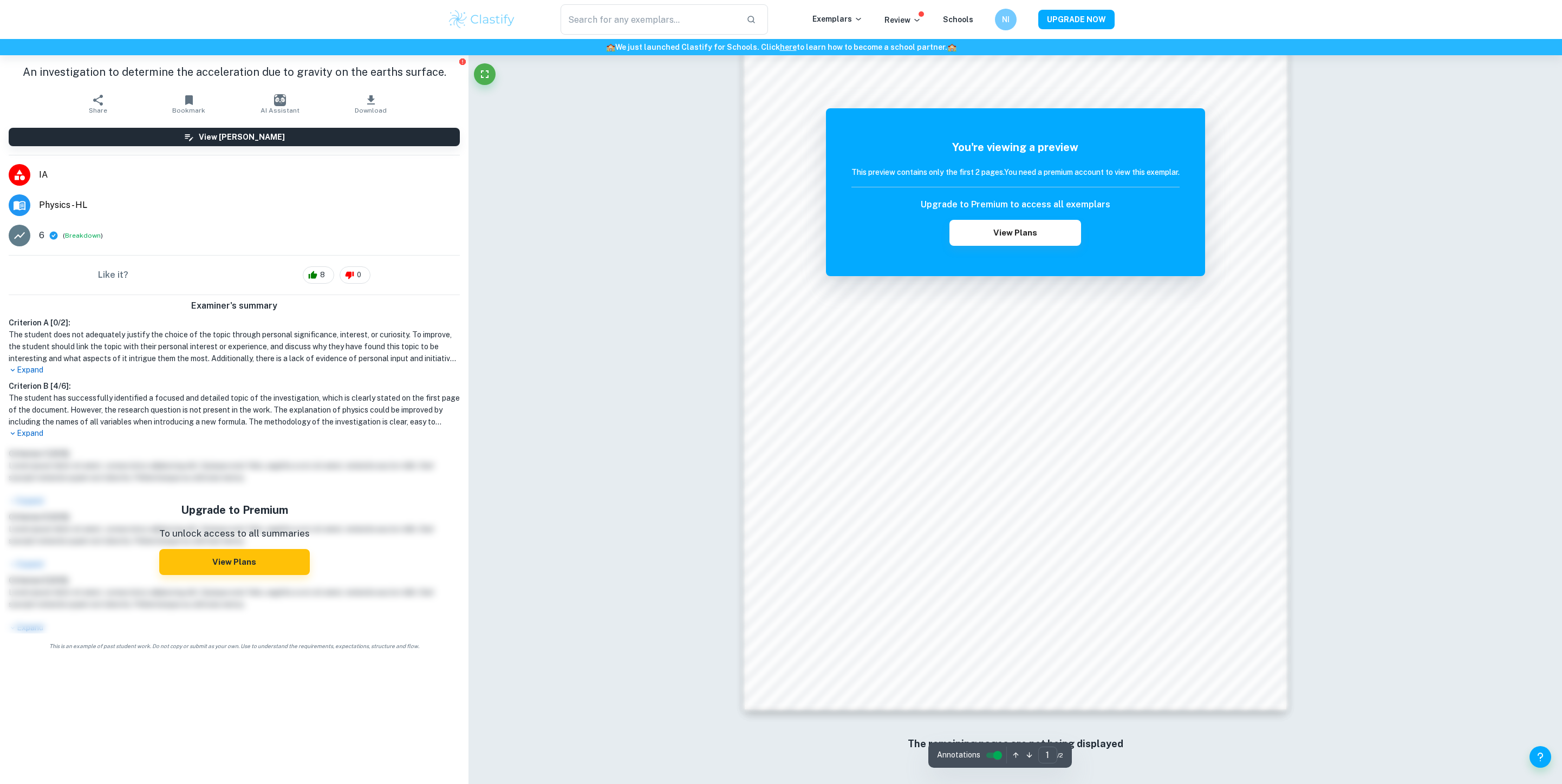
scroll to position [893, 0]
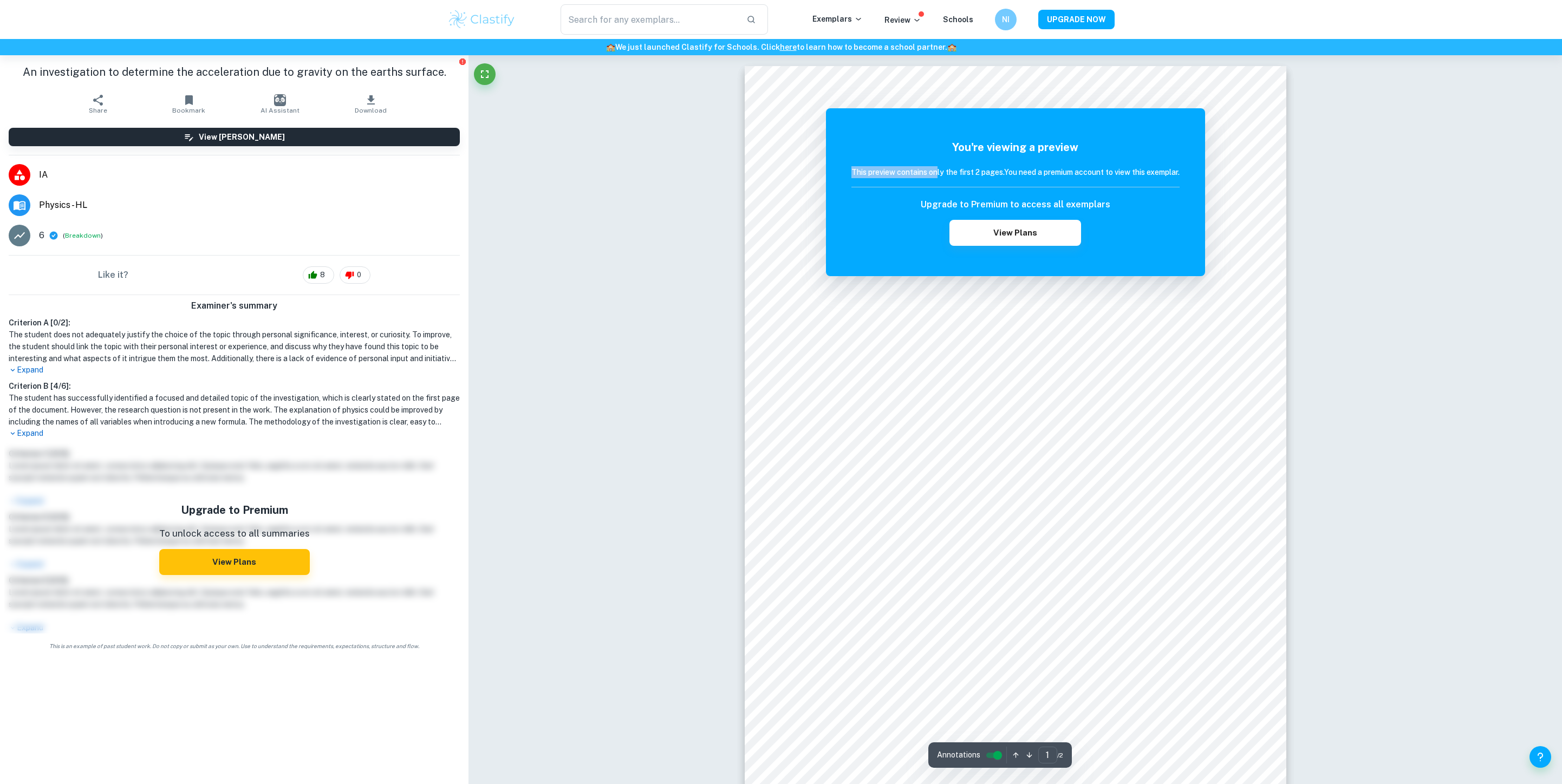
drag, startPoint x: 953, startPoint y: 167, endPoint x: 1047, endPoint y: 184, distance: 95.5
click at [1047, 178] on h6 "This preview contains only the first 2 pages. You need a premium account to vie…" at bounding box center [1015, 172] width 328 height 12
